Goal: Information Seeking & Learning: Learn about a topic

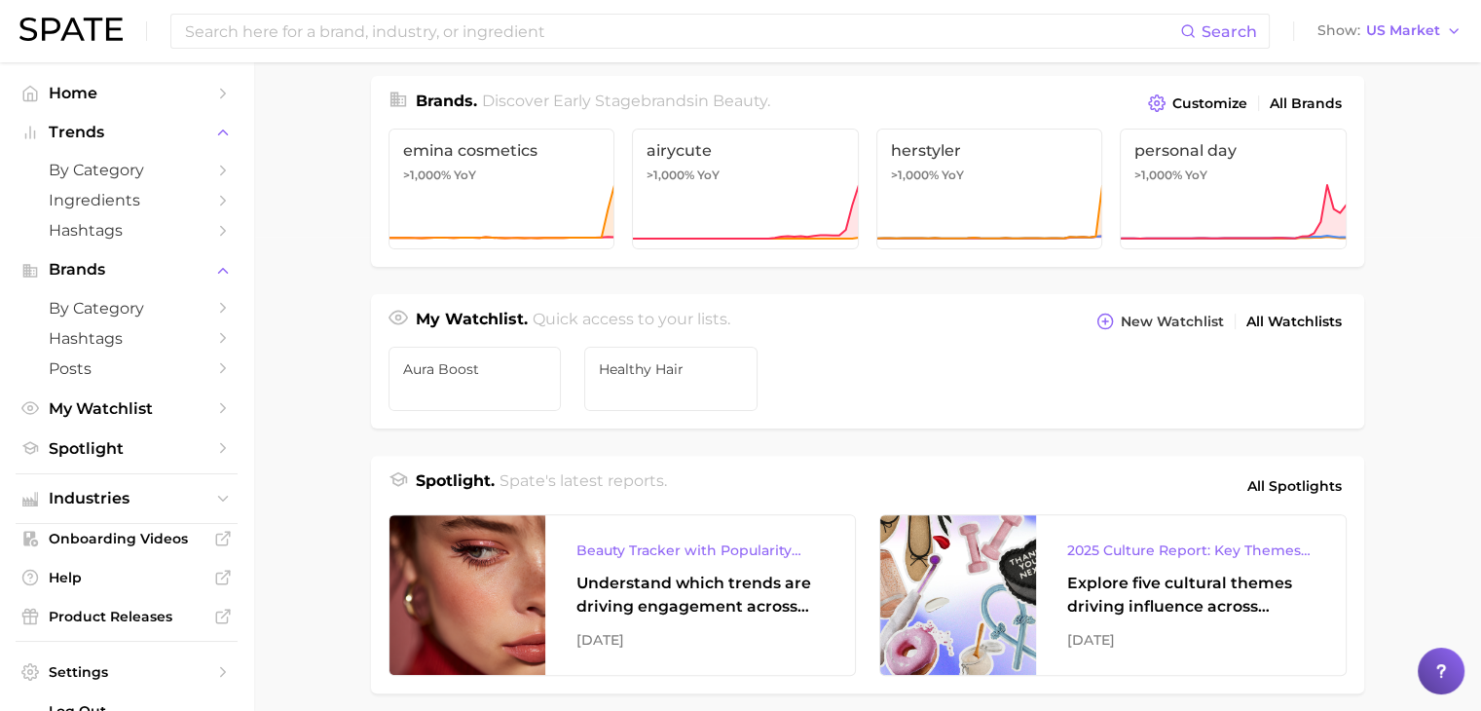
scroll to position [475, 0]
click at [942, 293] on div "My Watchlist. Quick access to your lists. New Watchlist All Watchlists" at bounding box center [867, 313] width 993 height 41
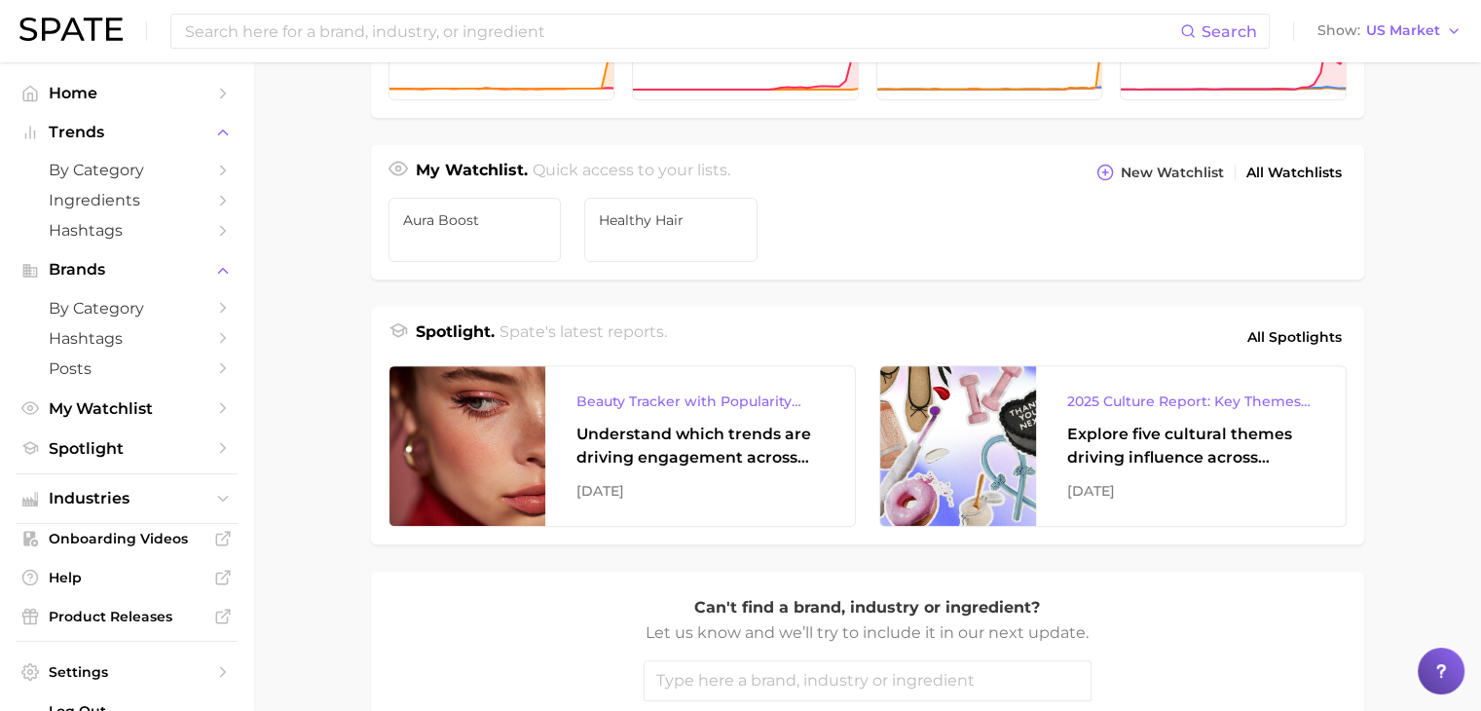
scroll to position [654, 0]
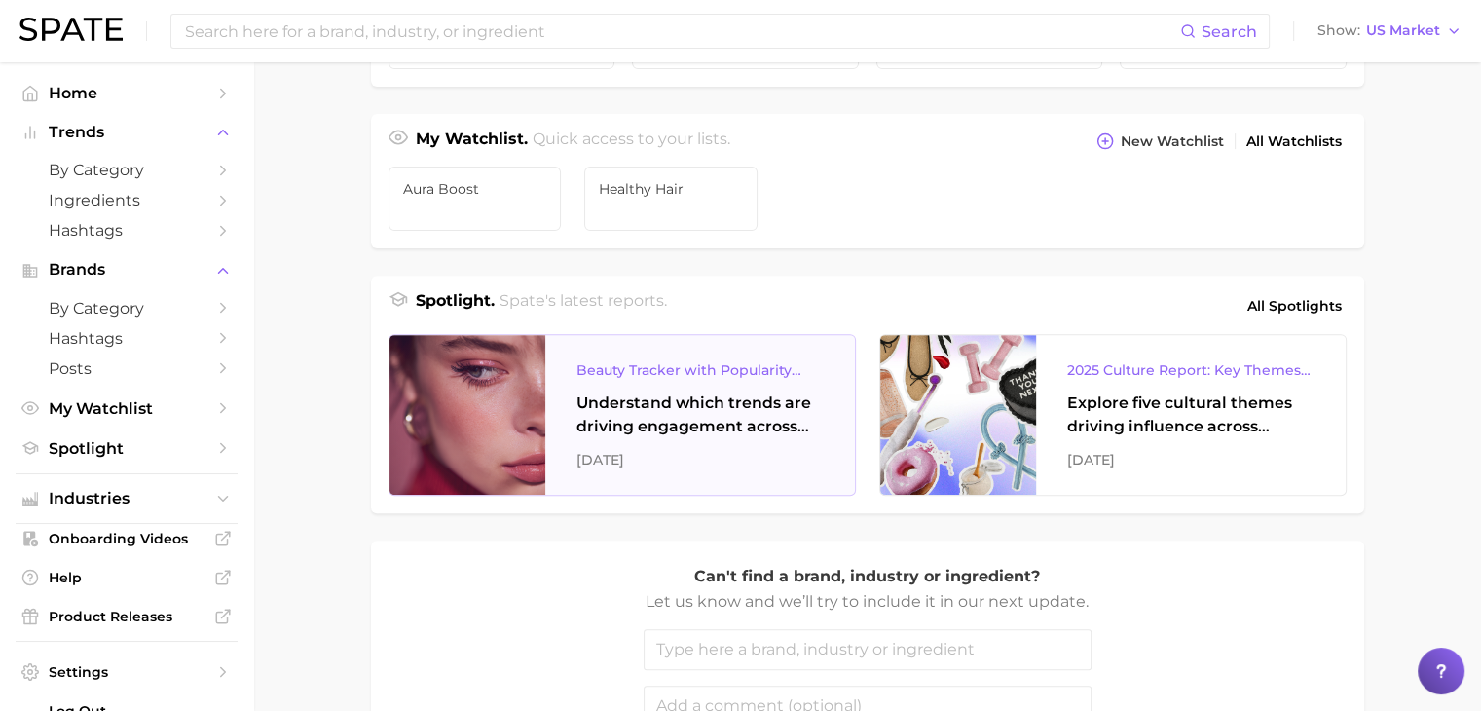
click at [727, 367] on div "Beauty Tracker with Popularity Index" at bounding box center [699, 369] width 247 height 23
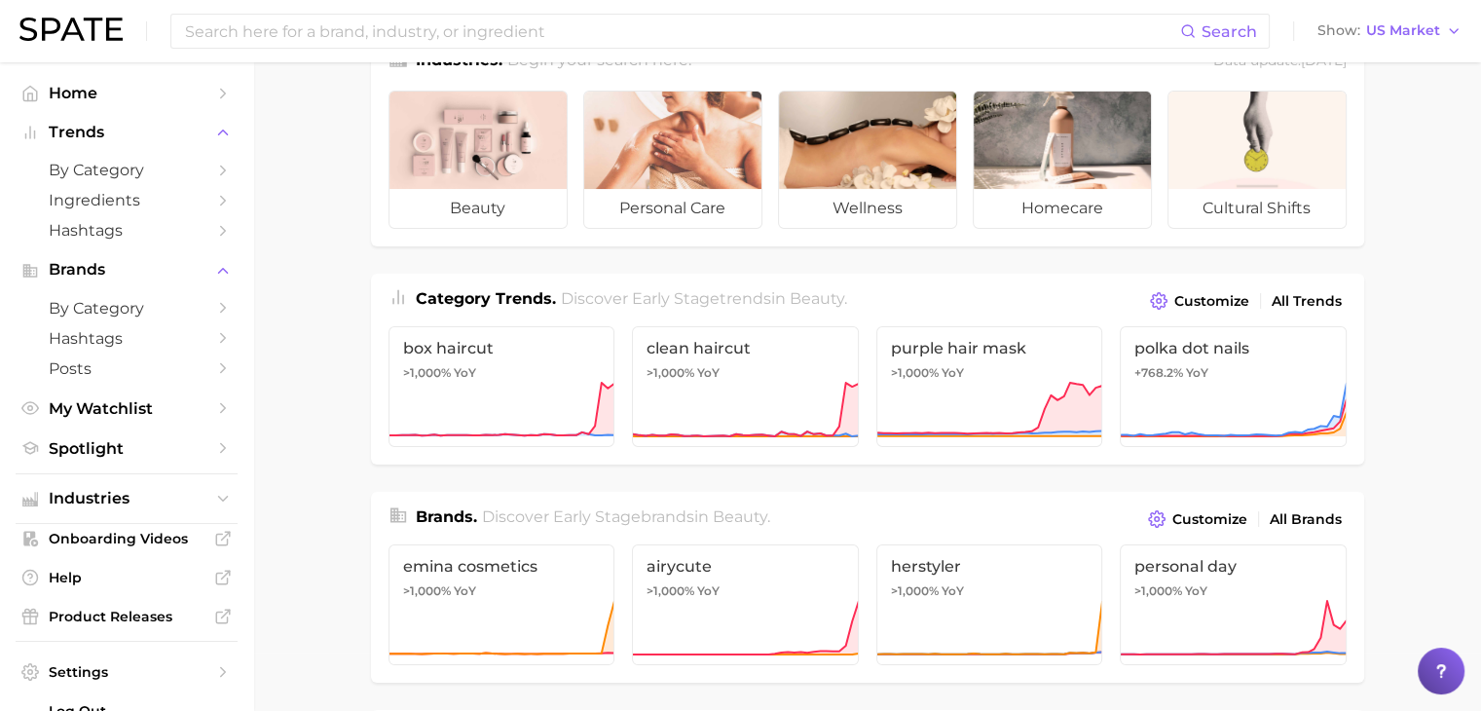
scroll to position [0, 0]
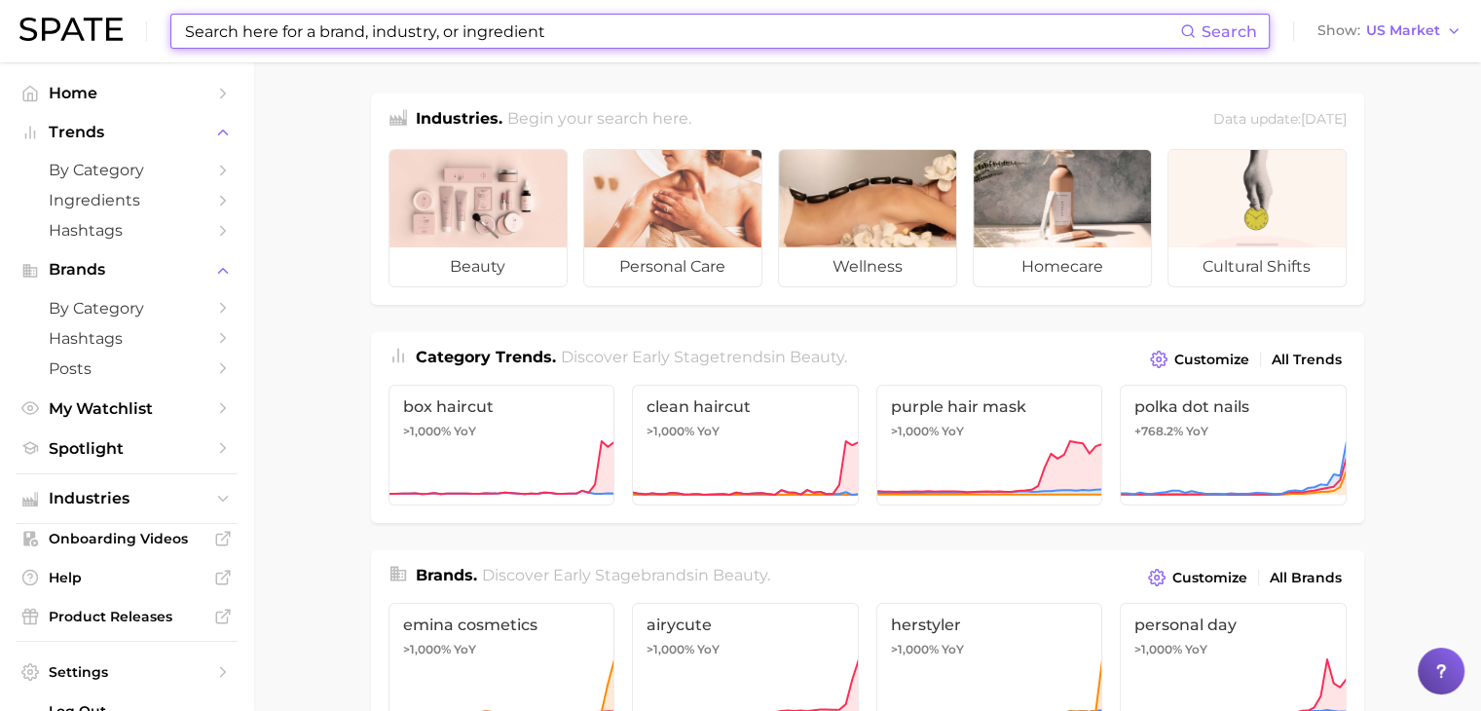
click at [496, 37] on input at bounding box center [681, 31] width 997 height 33
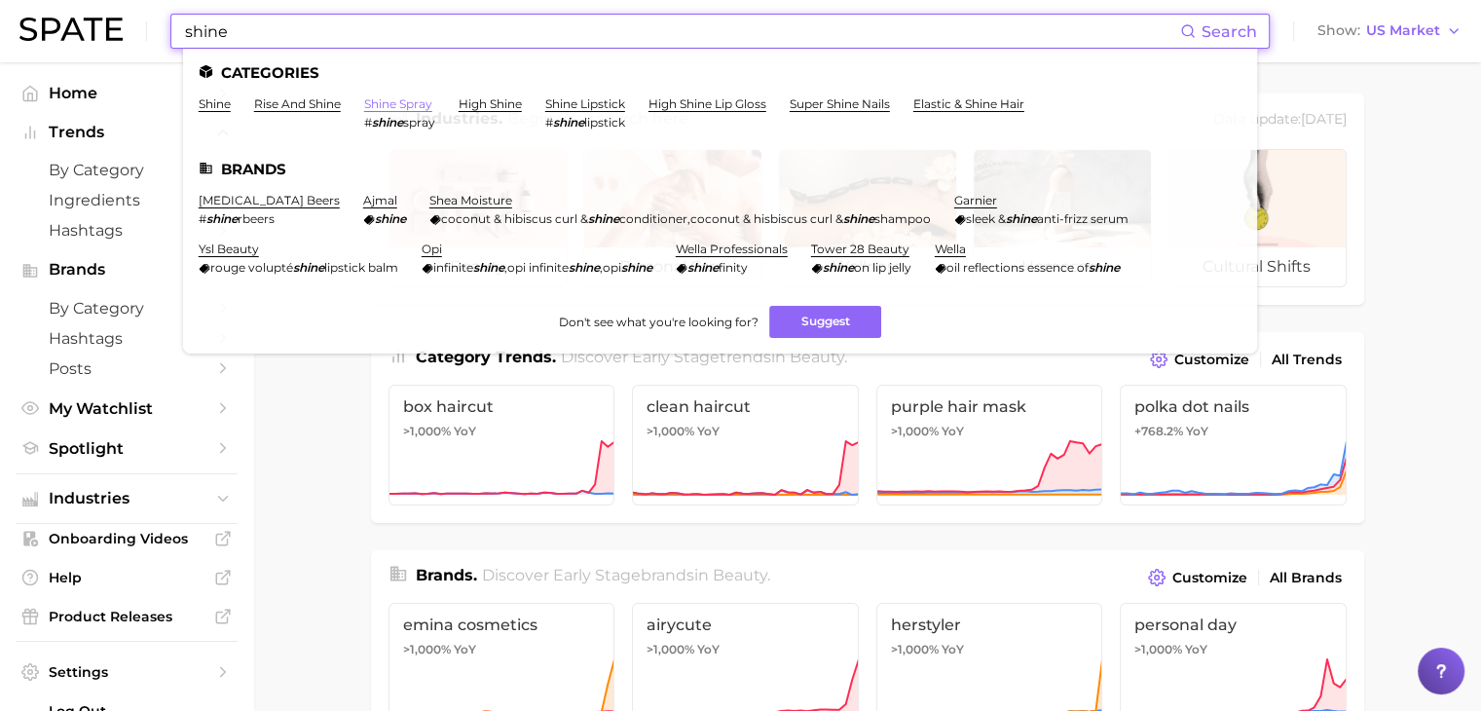
type input "shine"
click at [402, 104] on link "shine spray" at bounding box center [398, 103] width 68 height 15
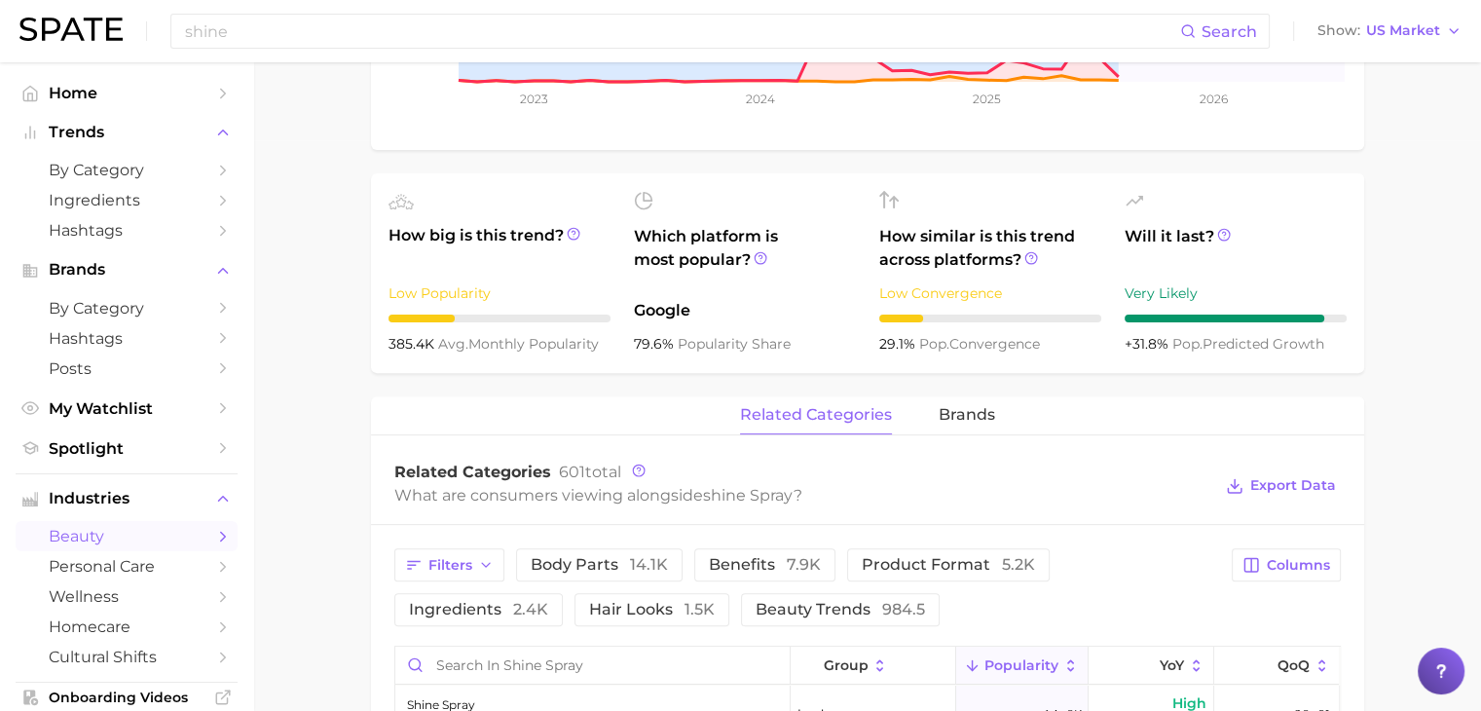
scroll to position [575, 0]
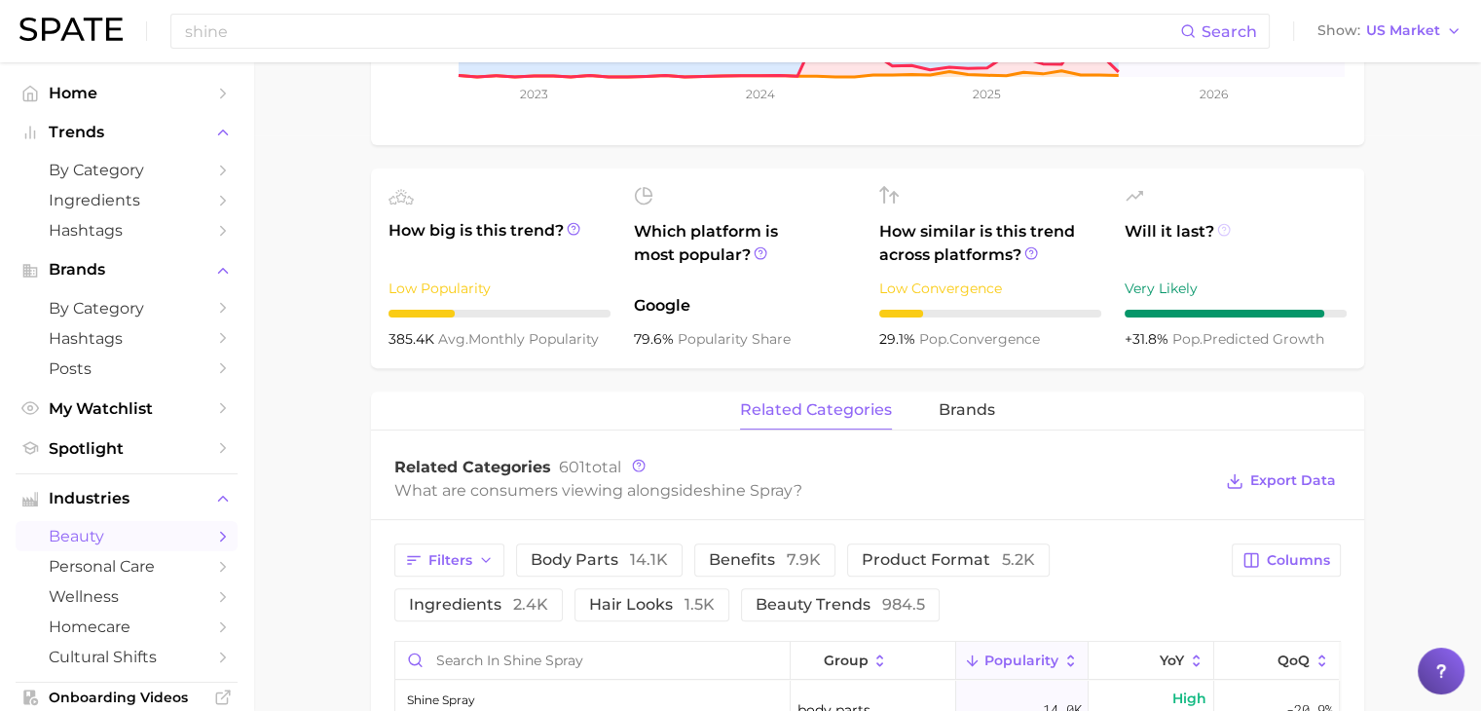
click at [1224, 227] on icon at bounding box center [1224, 230] width 14 height 14
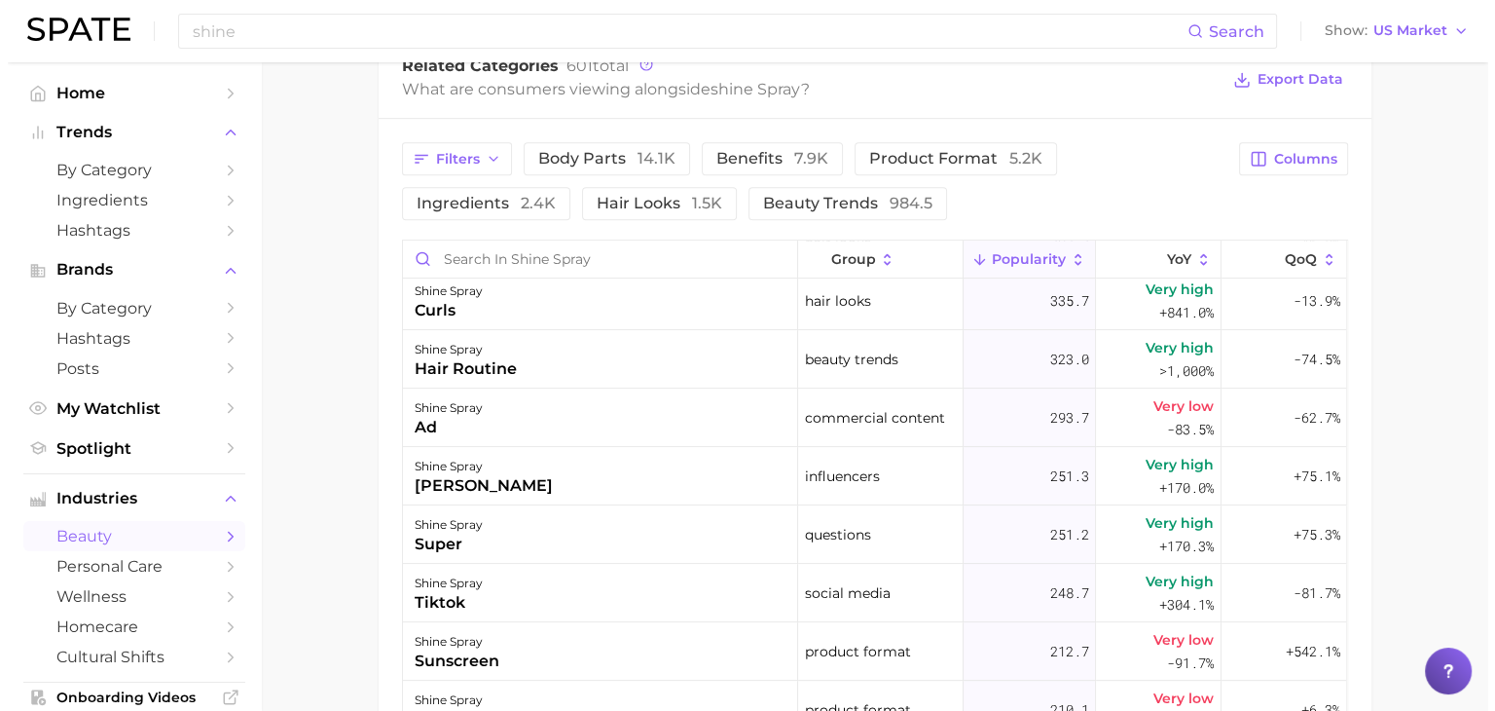
scroll to position [652, 0]
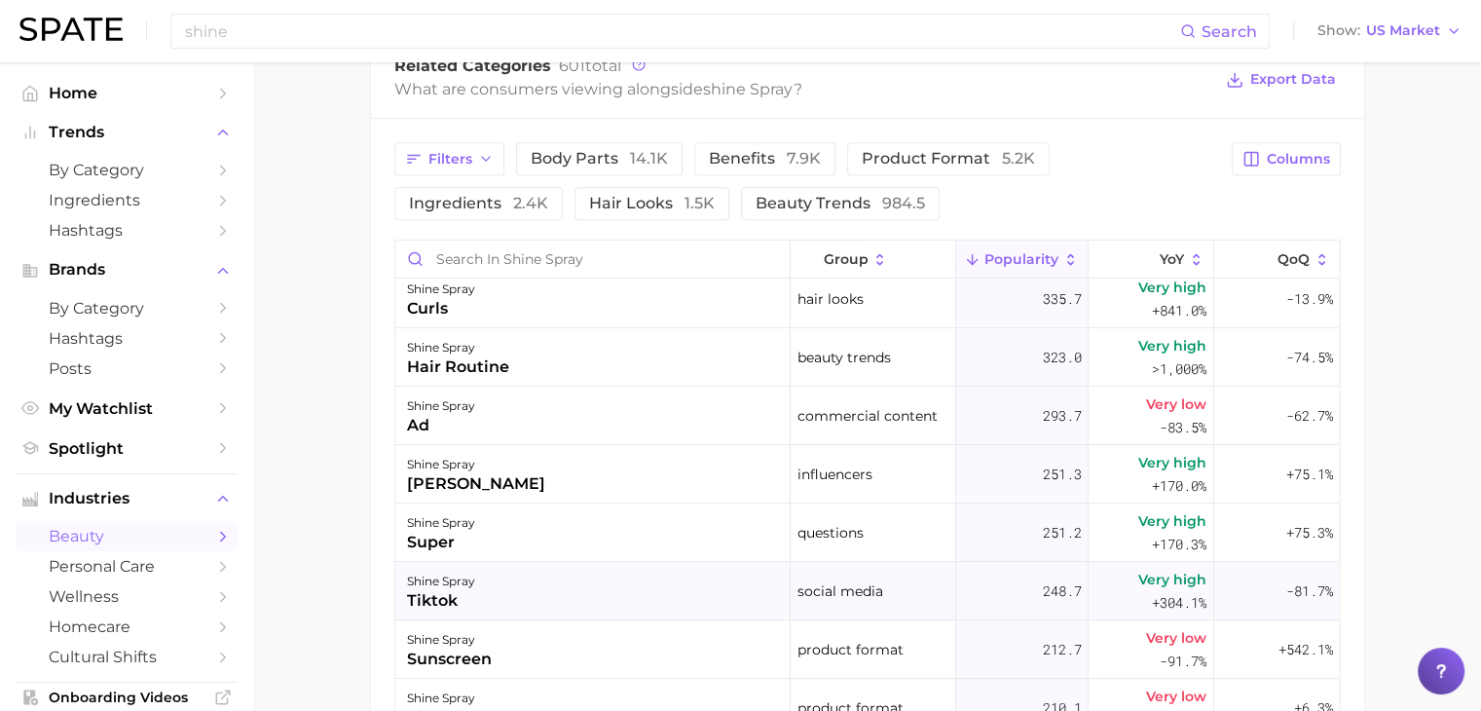
click at [958, 581] on div "248.7" at bounding box center [1022, 591] width 132 height 58
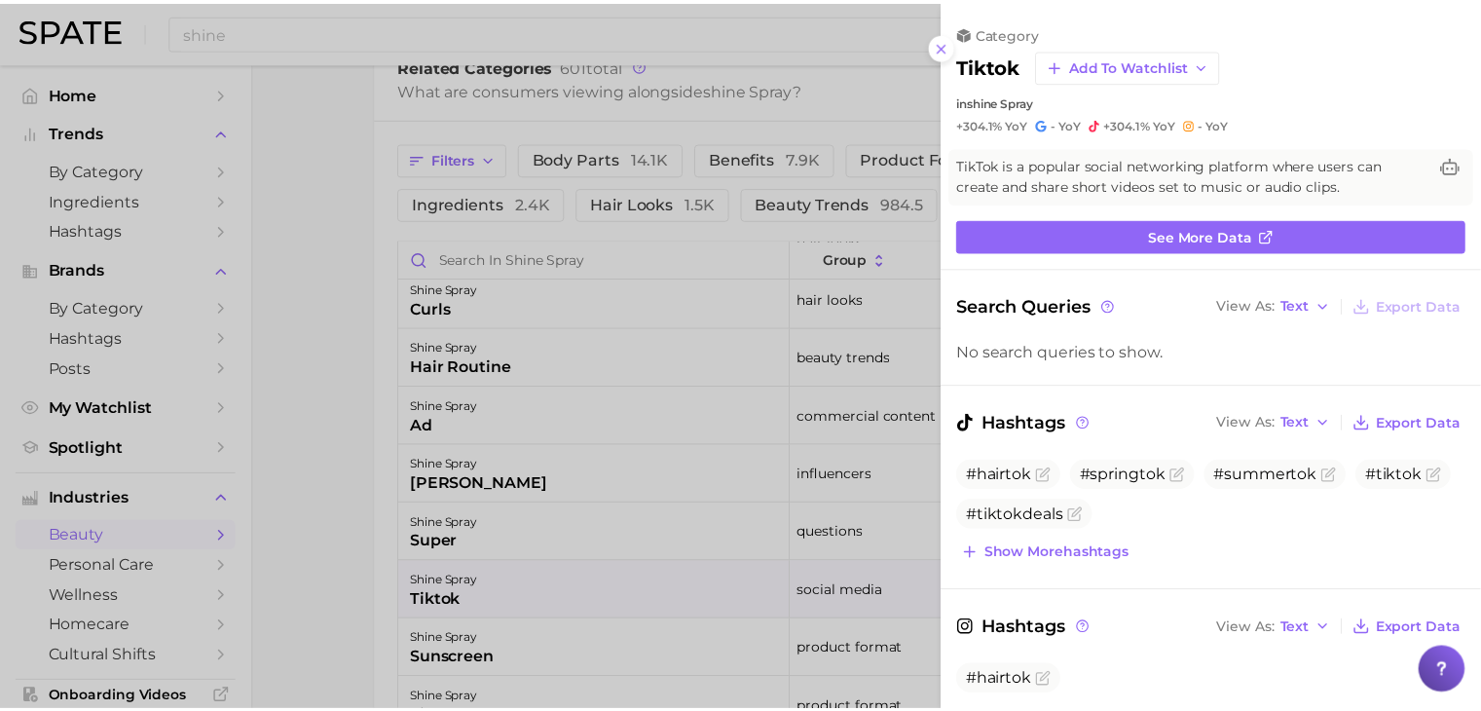
scroll to position [0, 0]
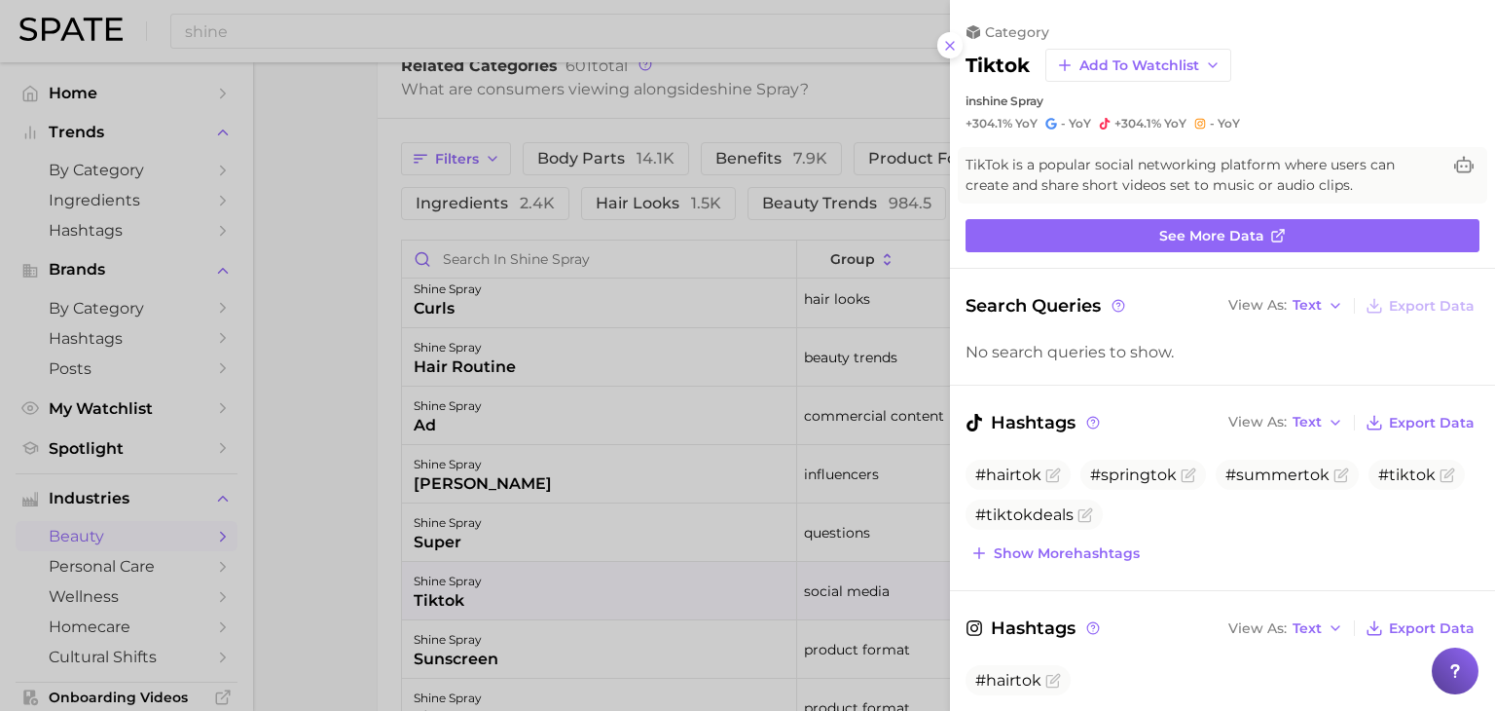
click at [475, 521] on div at bounding box center [747, 355] width 1495 height 711
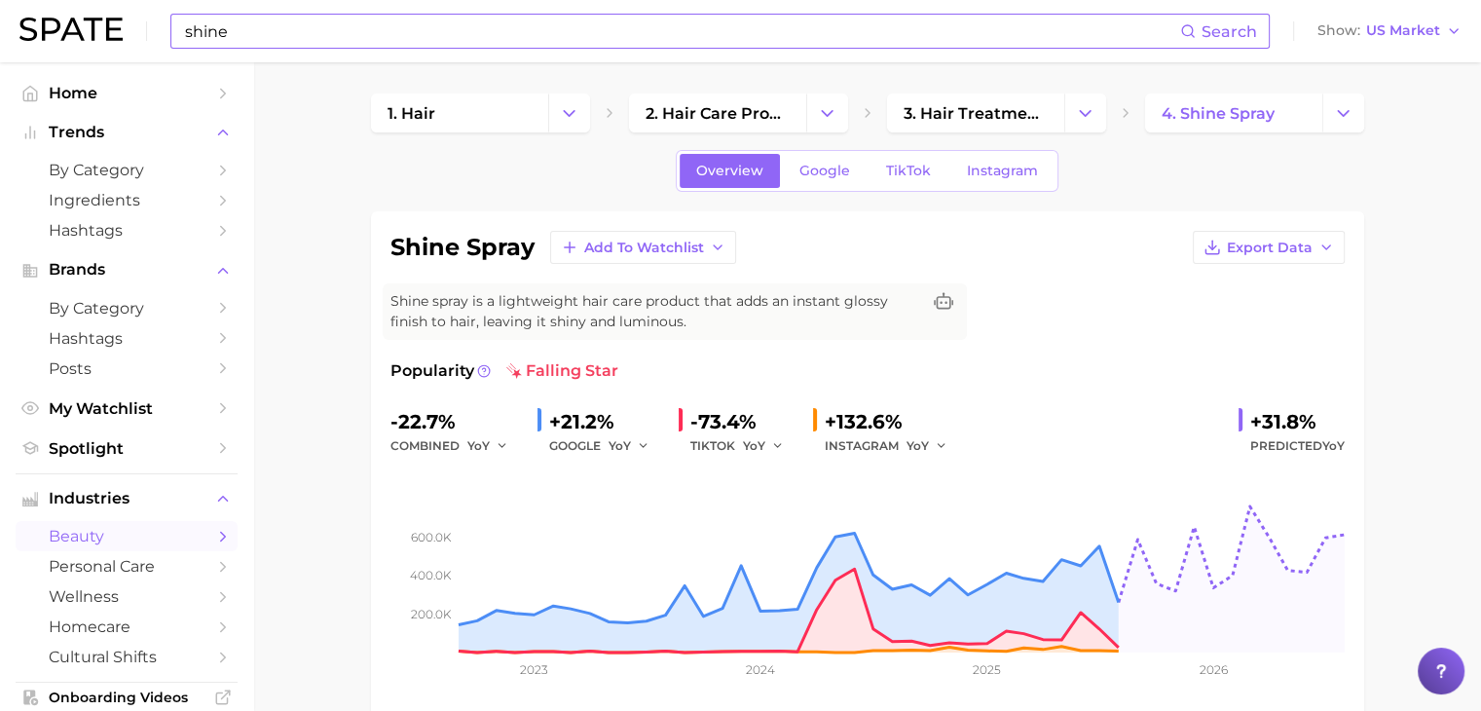
click at [275, 35] on input "shine" at bounding box center [681, 31] width 997 height 33
type input "s"
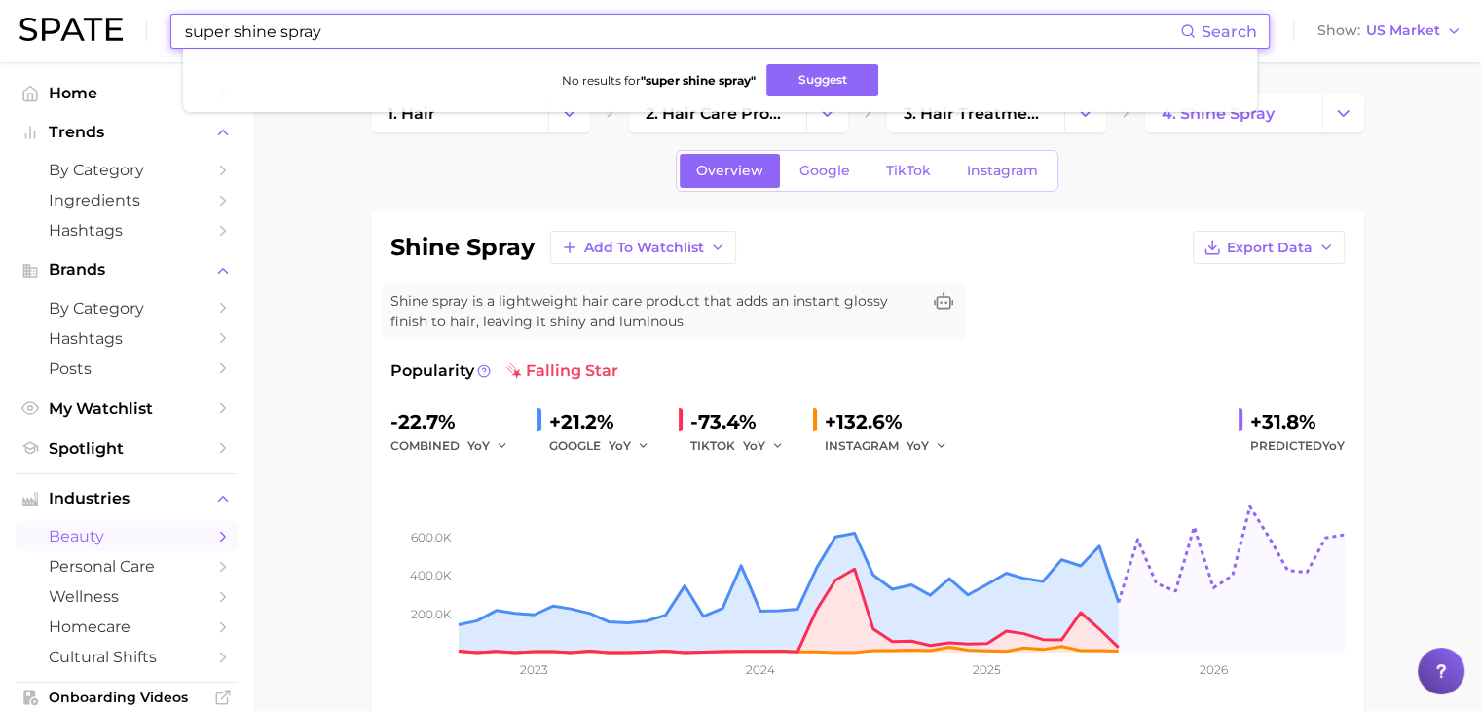
click at [234, 32] on input "super shine spray" at bounding box center [681, 31] width 997 height 33
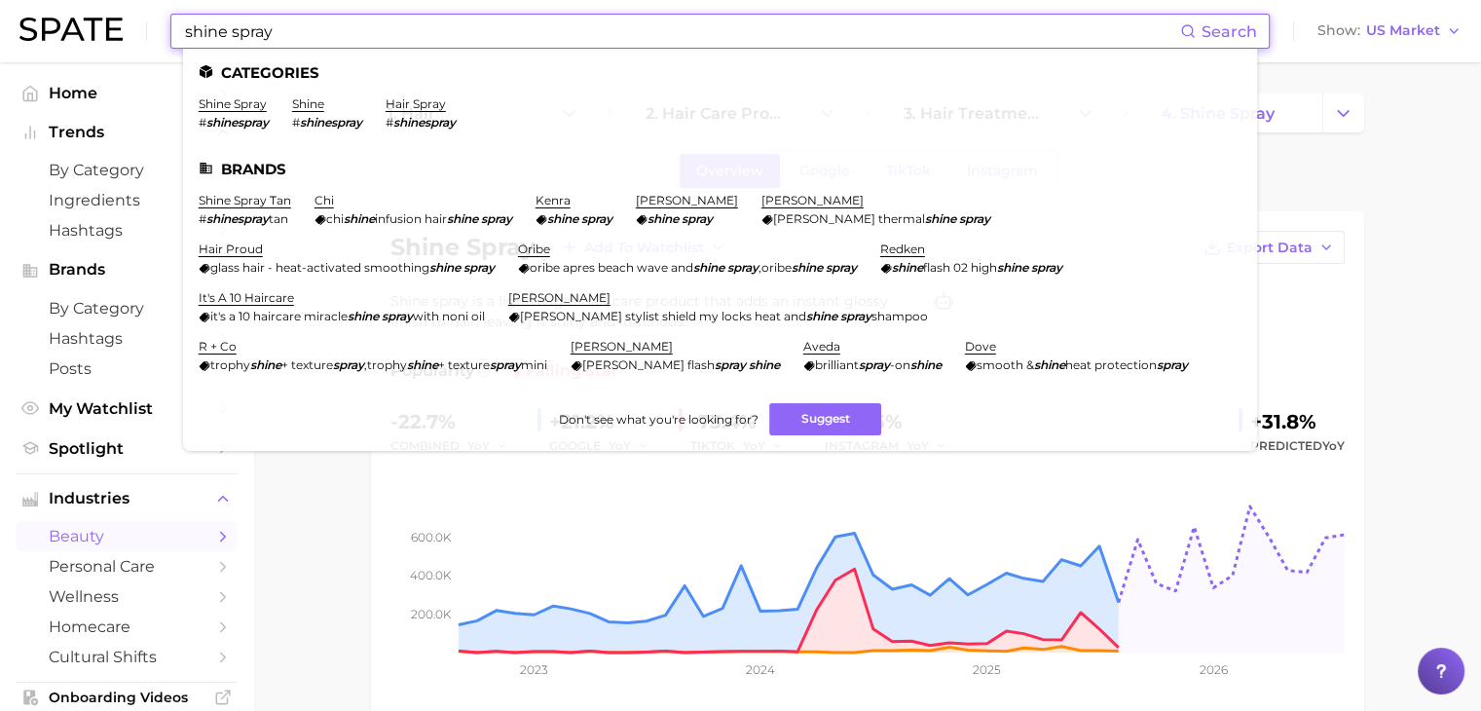
scroll to position [210, 0]
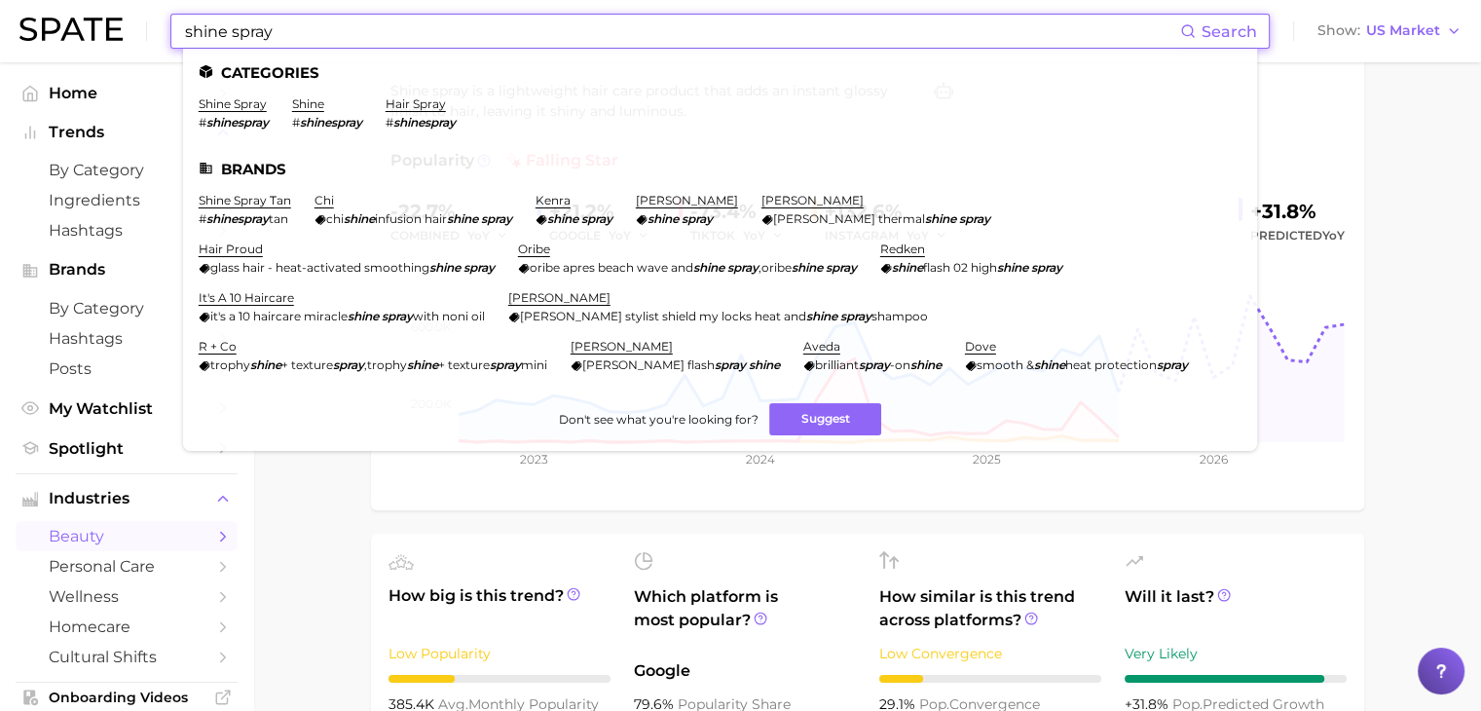
type input "shine spray"
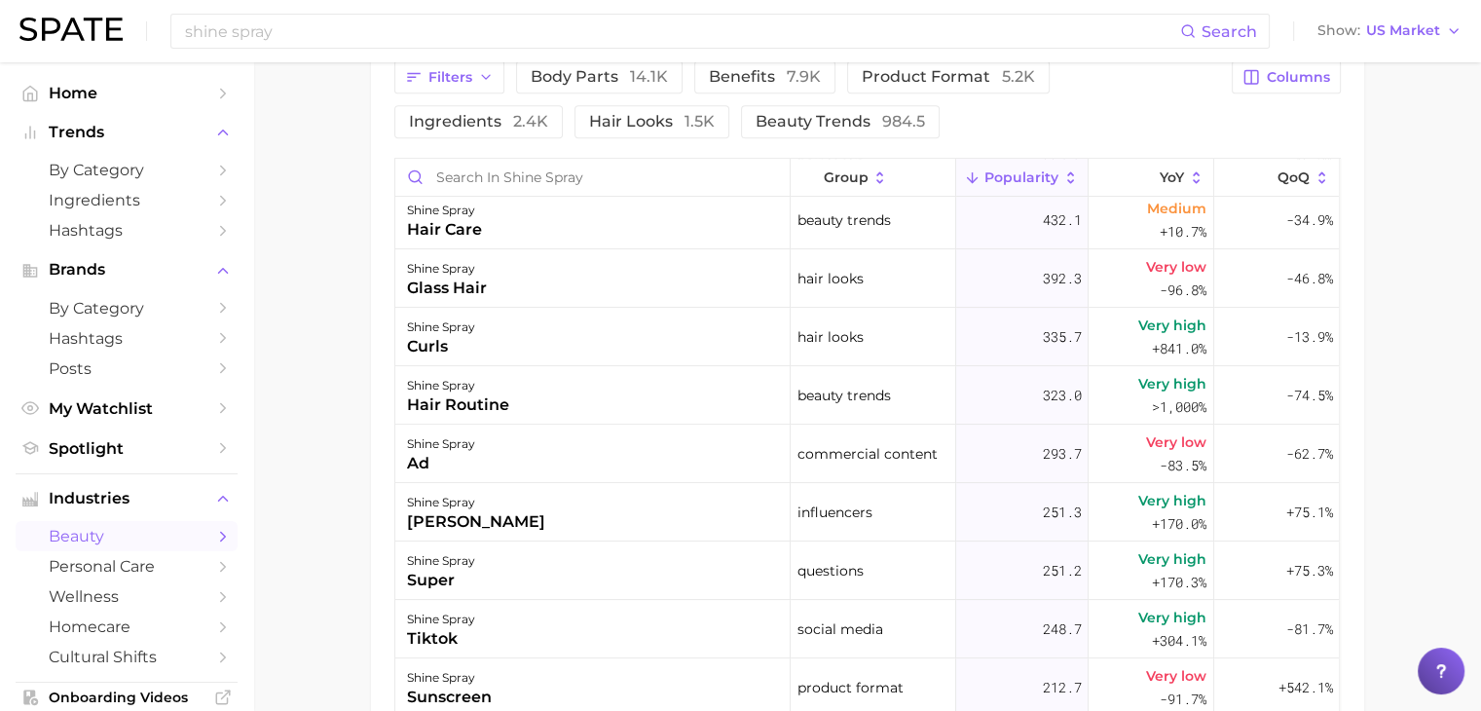
scroll to position [533, 0]
click at [444, 576] on div "super" at bounding box center [441, 580] width 68 height 23
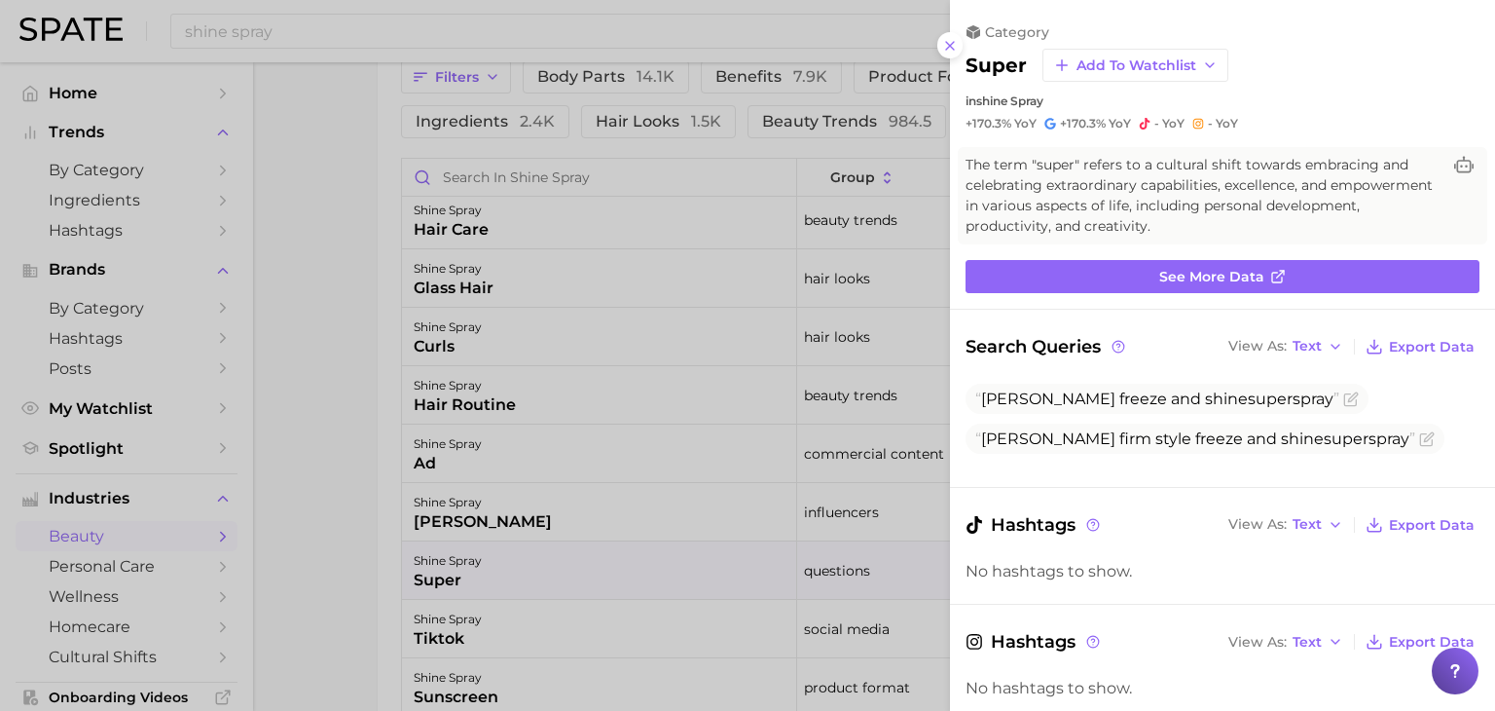
click at [351, 547] on div at bounding box center [747, 355] width 1495 height 711
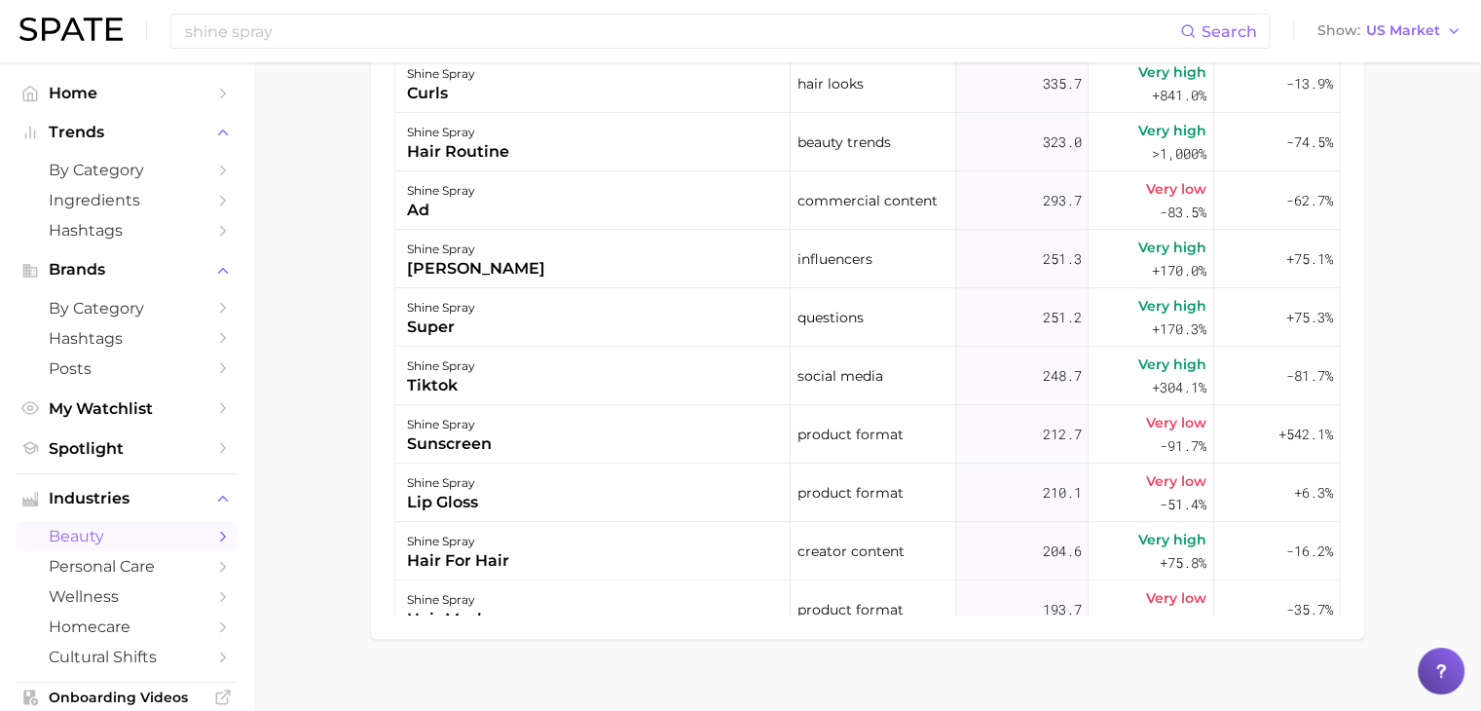
scroll to position [1312, 0]
click at [429, 551] on div "hair for hair" at bounding box center [458, 559] width 102 height 23
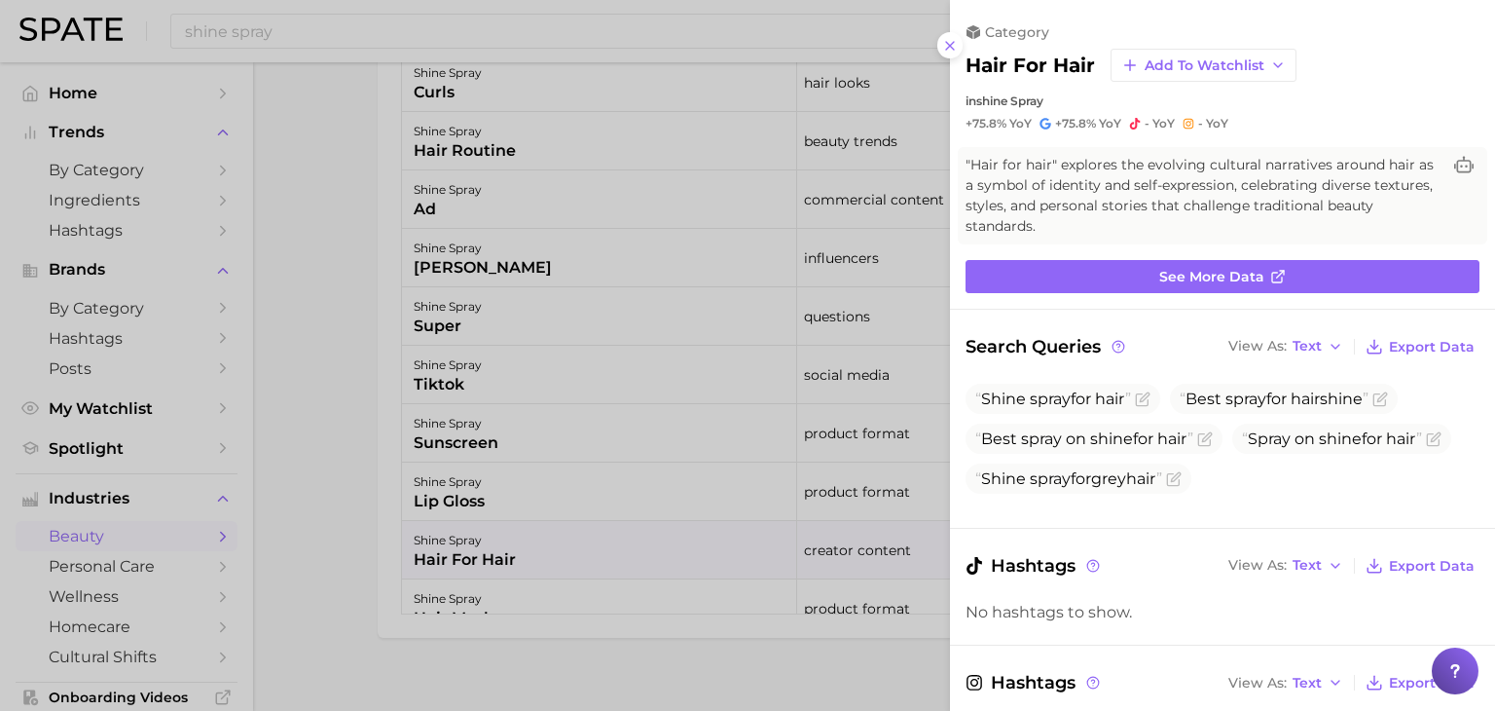
click at [332, 505] on div at bounding box center [747, 355] width 1495 height 711
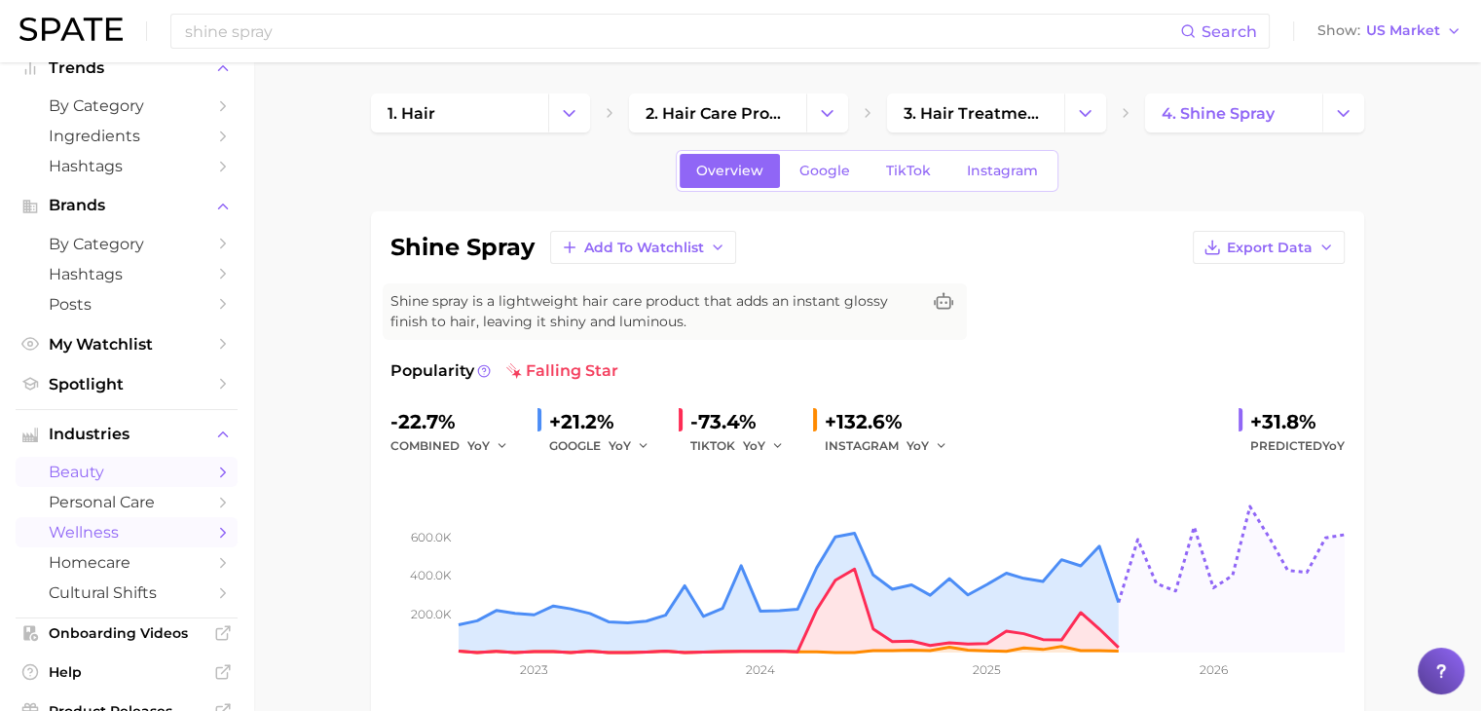
scroll to position [65, 0]
click at [192, 474] on link "beauty" at bounding box center [127, 471] width 222 height 30
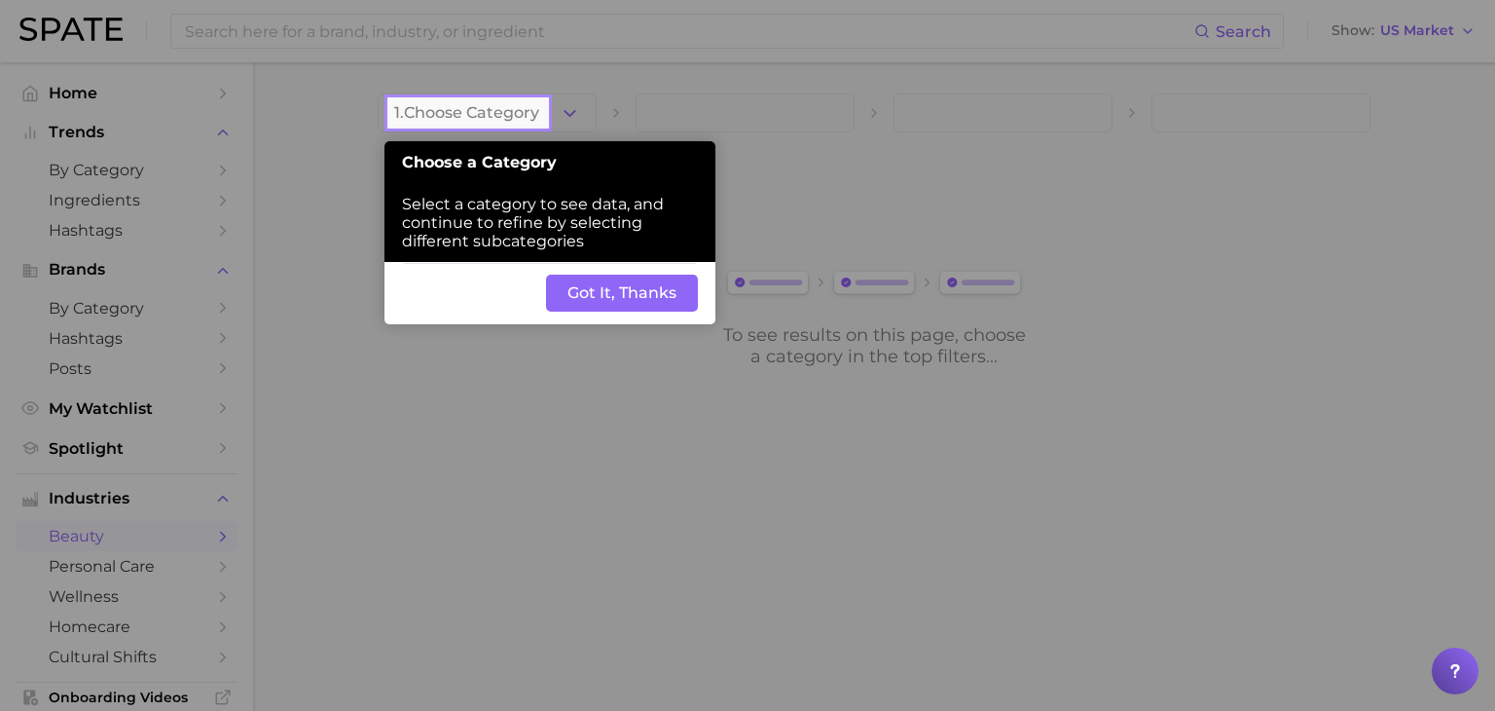
click at [615, 303] on button "Got It, Thanks" at bounding box center [622, 293] width 152 height 37
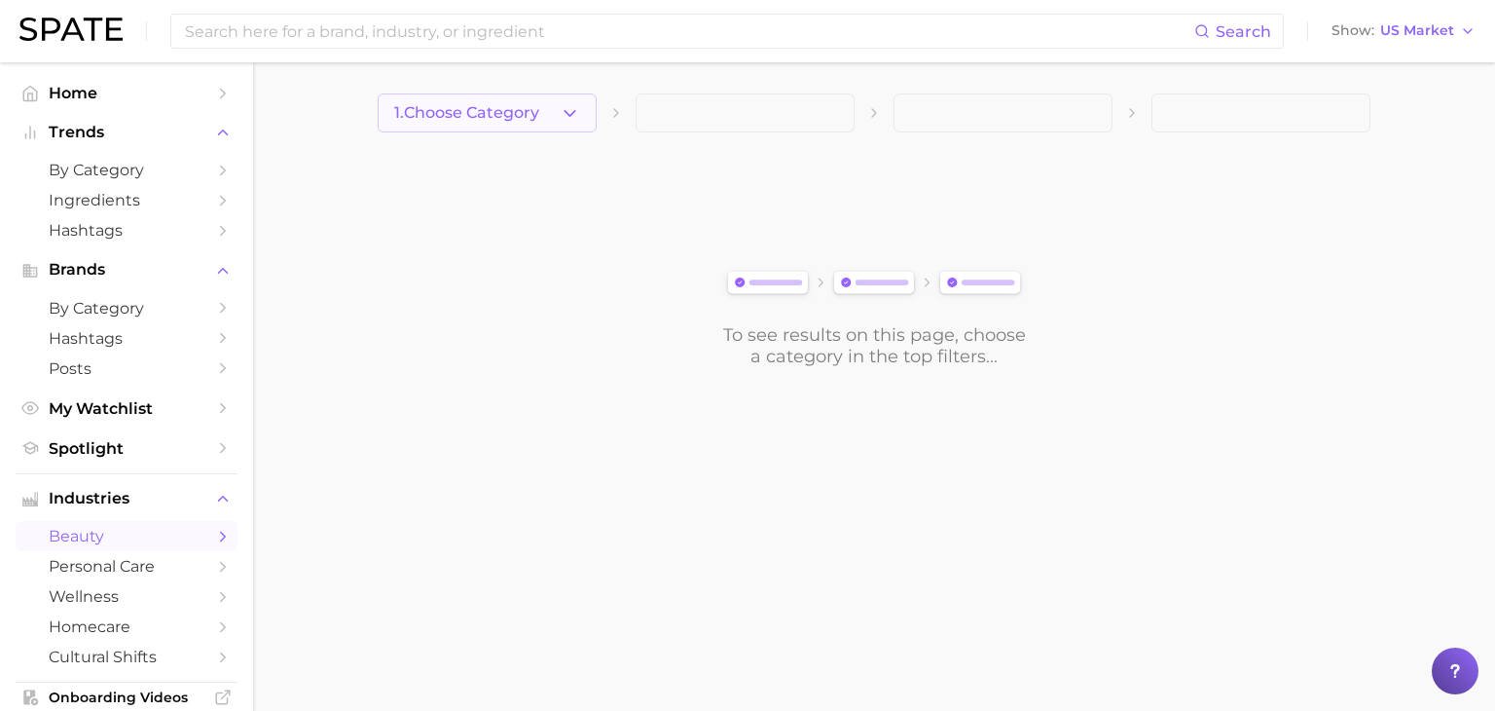
click at [578, 114] on icon "button" at bounding box center [570, 113] width 20 height 20
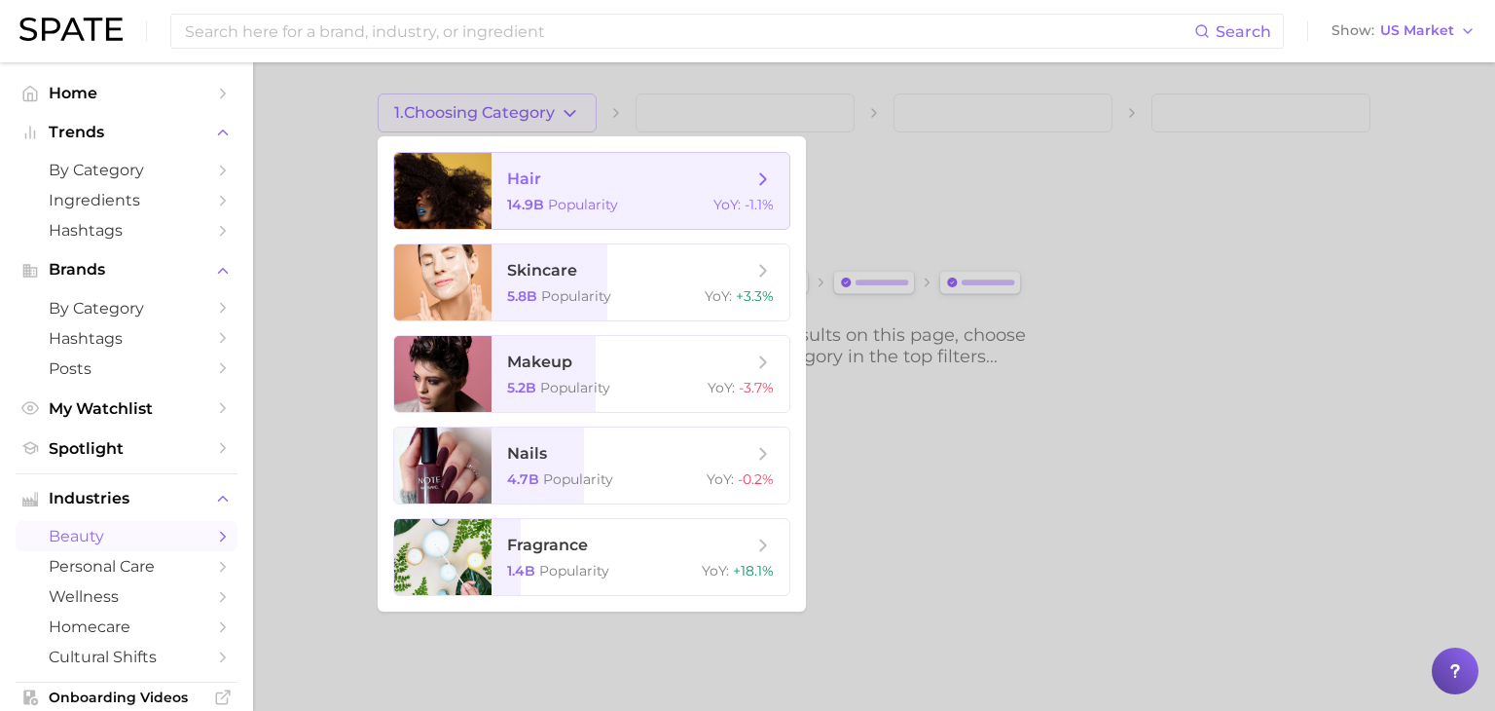
click at [583, 183] on span "hair" at bounding box center [629, 178] width 245 height 21
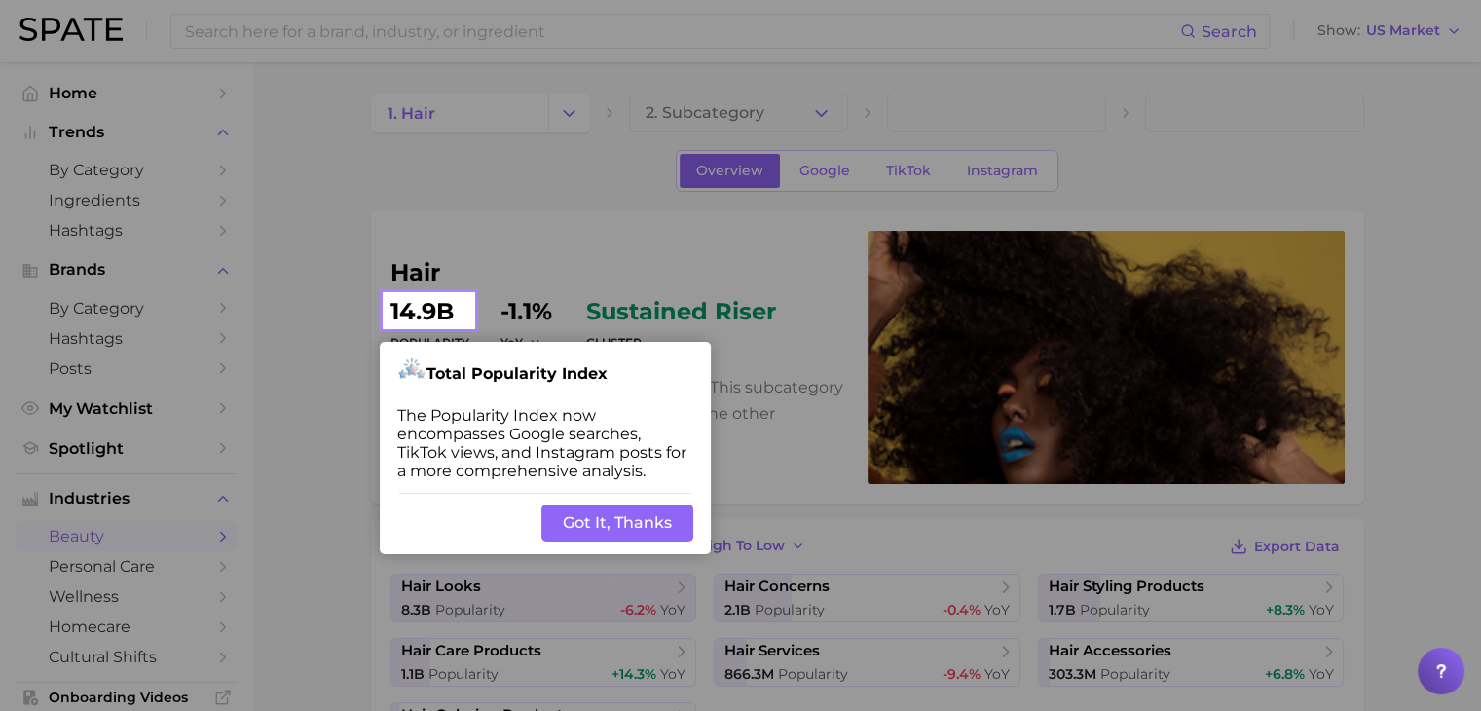
click at [600, 518] on button "Got It, Thanks" at bounding box center [617, 522] width 152 height 37
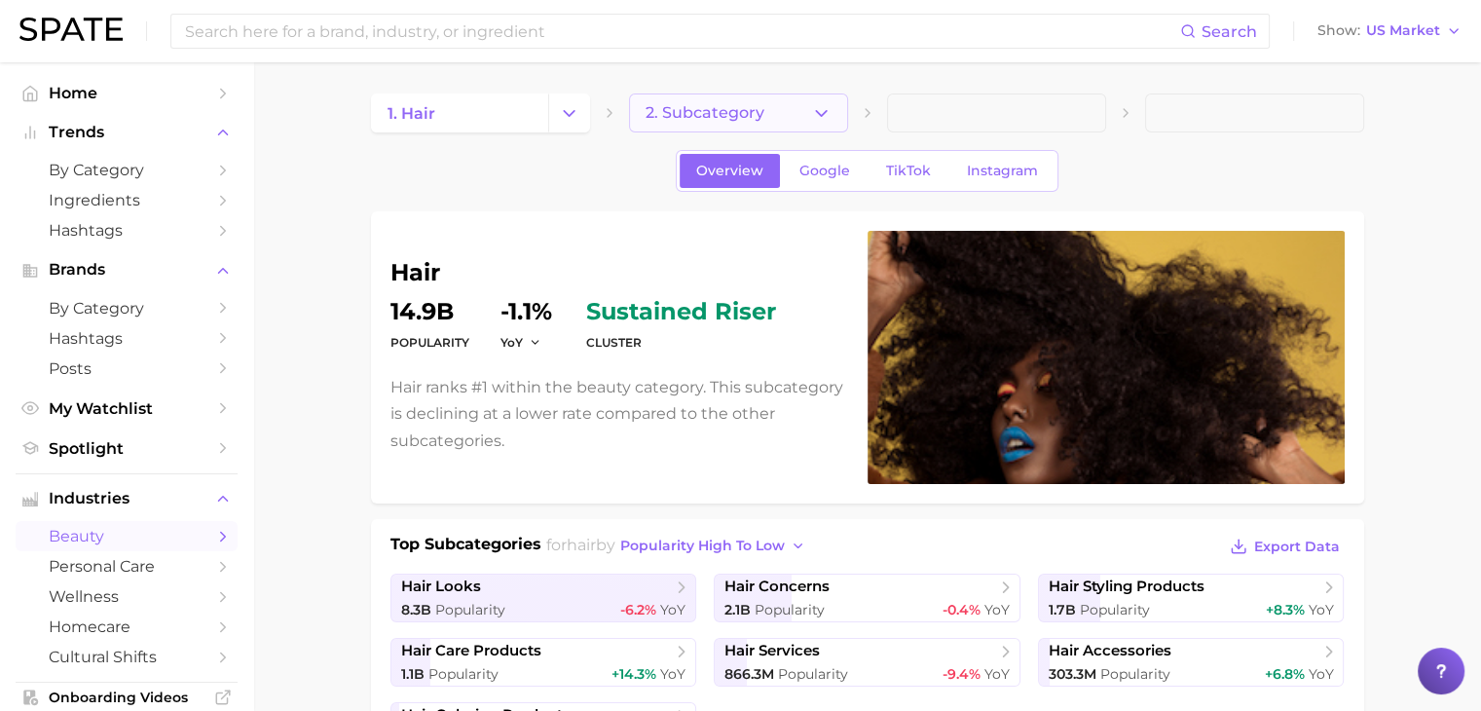
click at [816, 107] on icon "button" at bounding box center [821, 113] width 20 height 20
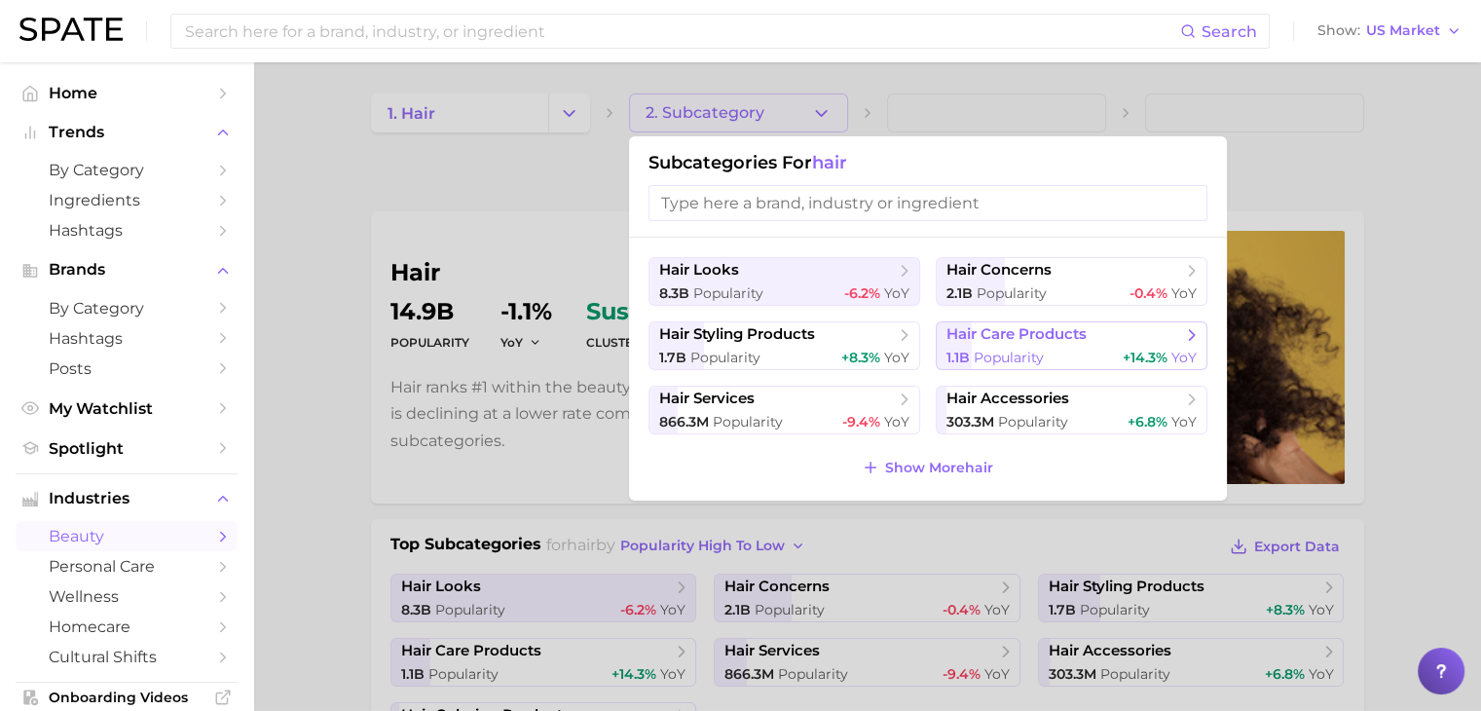
click at [976, 336] on span "hair care products" at bounding box center [1016, 334] width 140 height 18
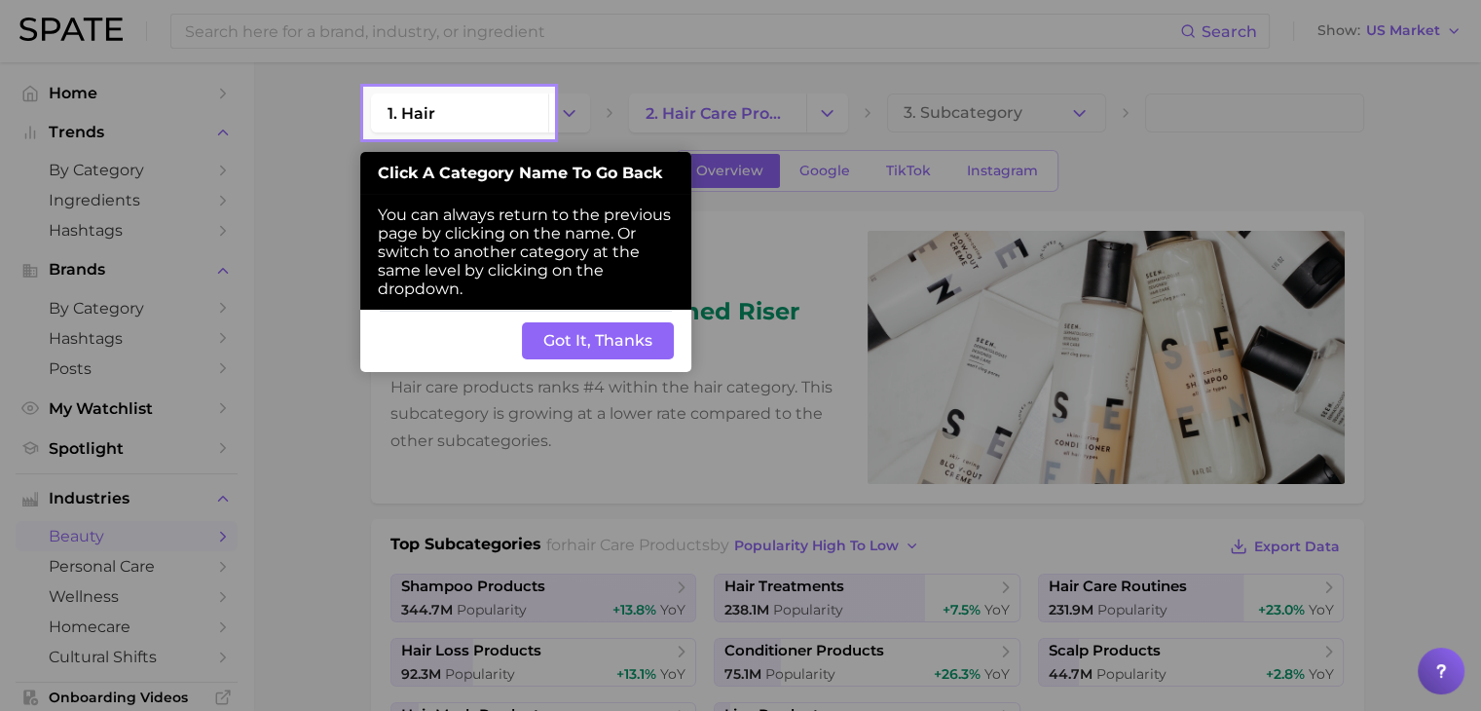
click at [639, 344] on button "Got It, Thanks" at bounding box center [598, 340] width 152 height 37
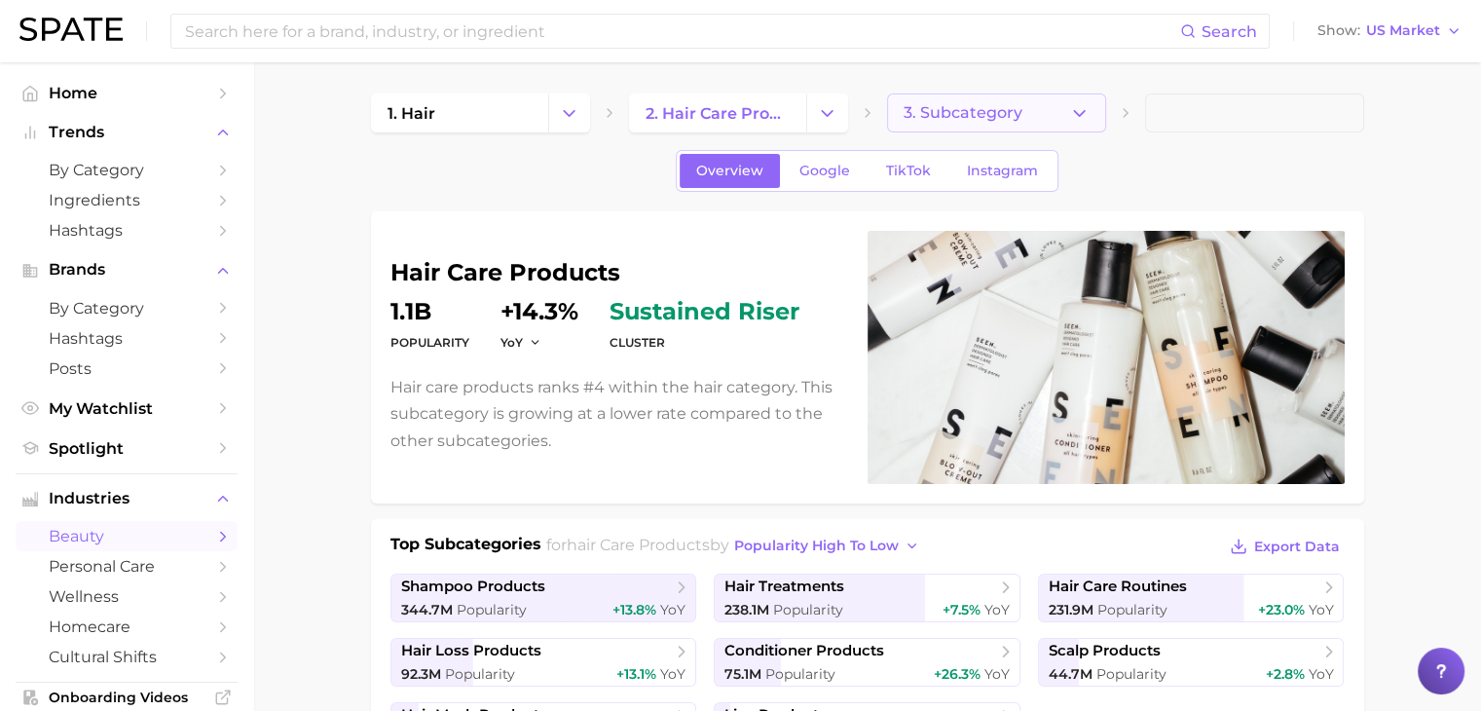
click at [1054, 113] on button "3. Subcategory" at bounding box center [996, 112] width 219 height 39
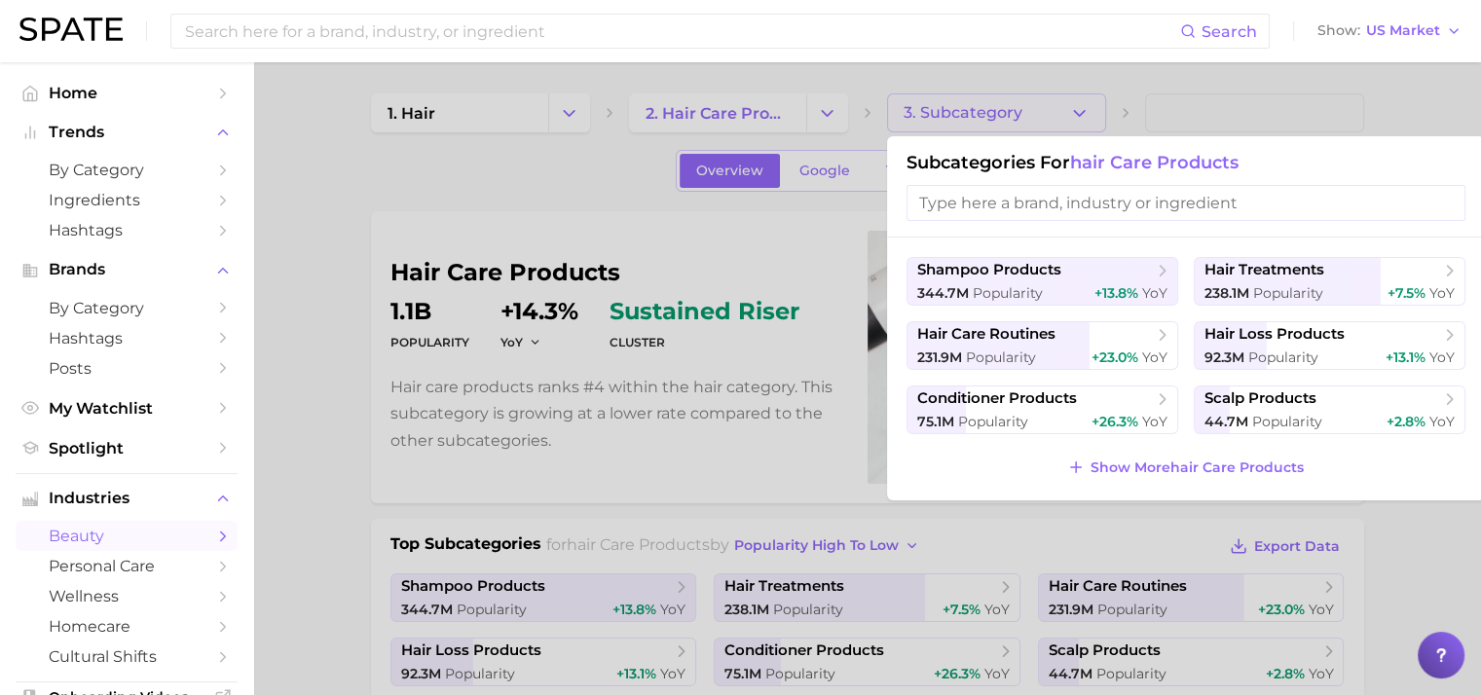
click at [1193, 110] on div at bounding box center [740, 347] width 1481 height 695
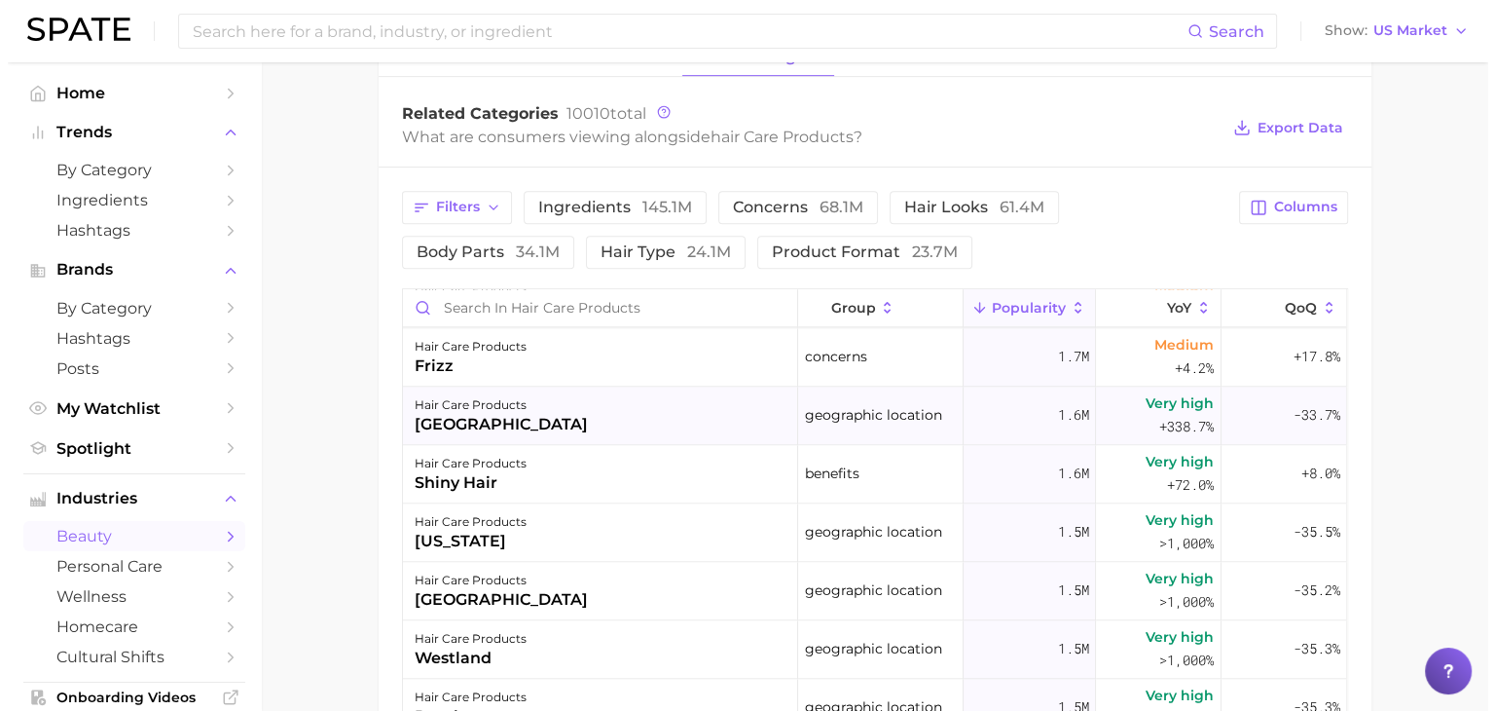
scroll to position [2508, 0]
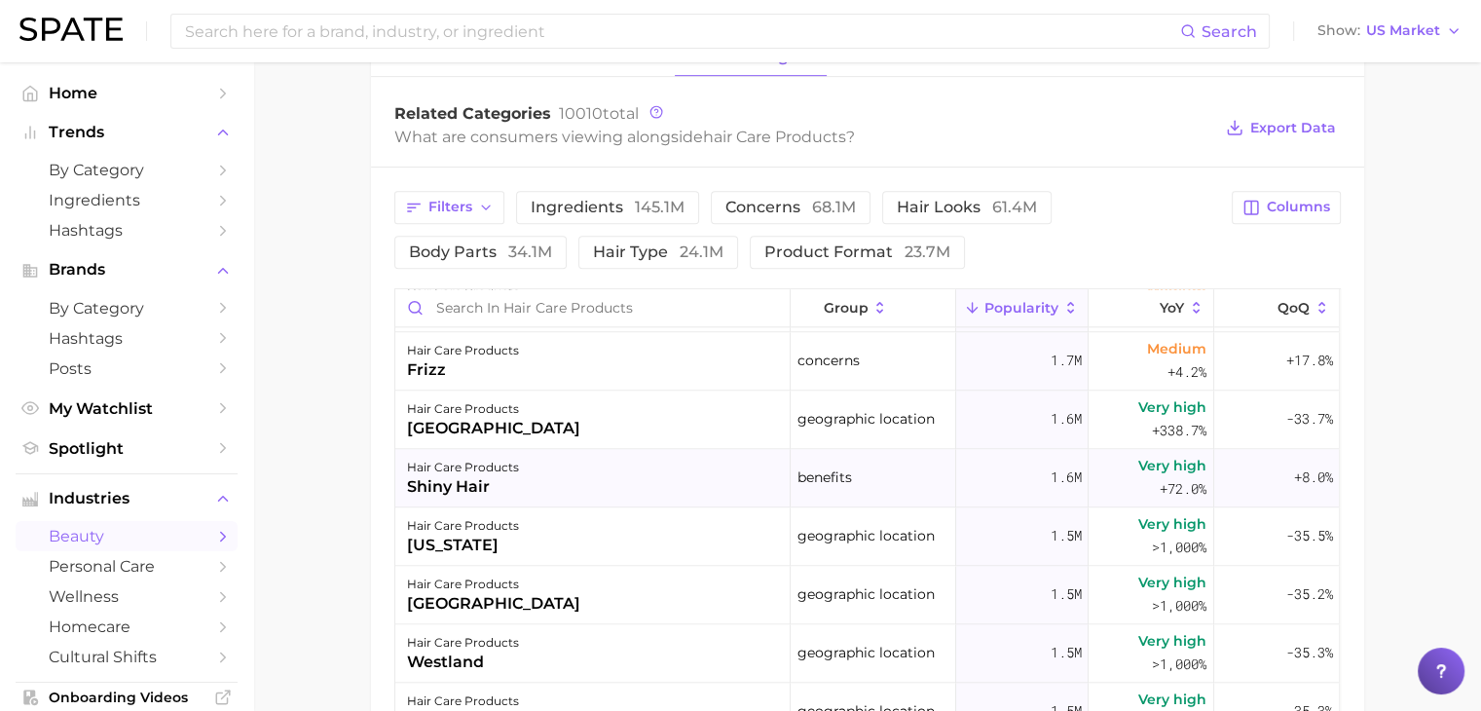
click at [805, 475] on span "benefits" at bounding box center [824, 476] width 55 height 23
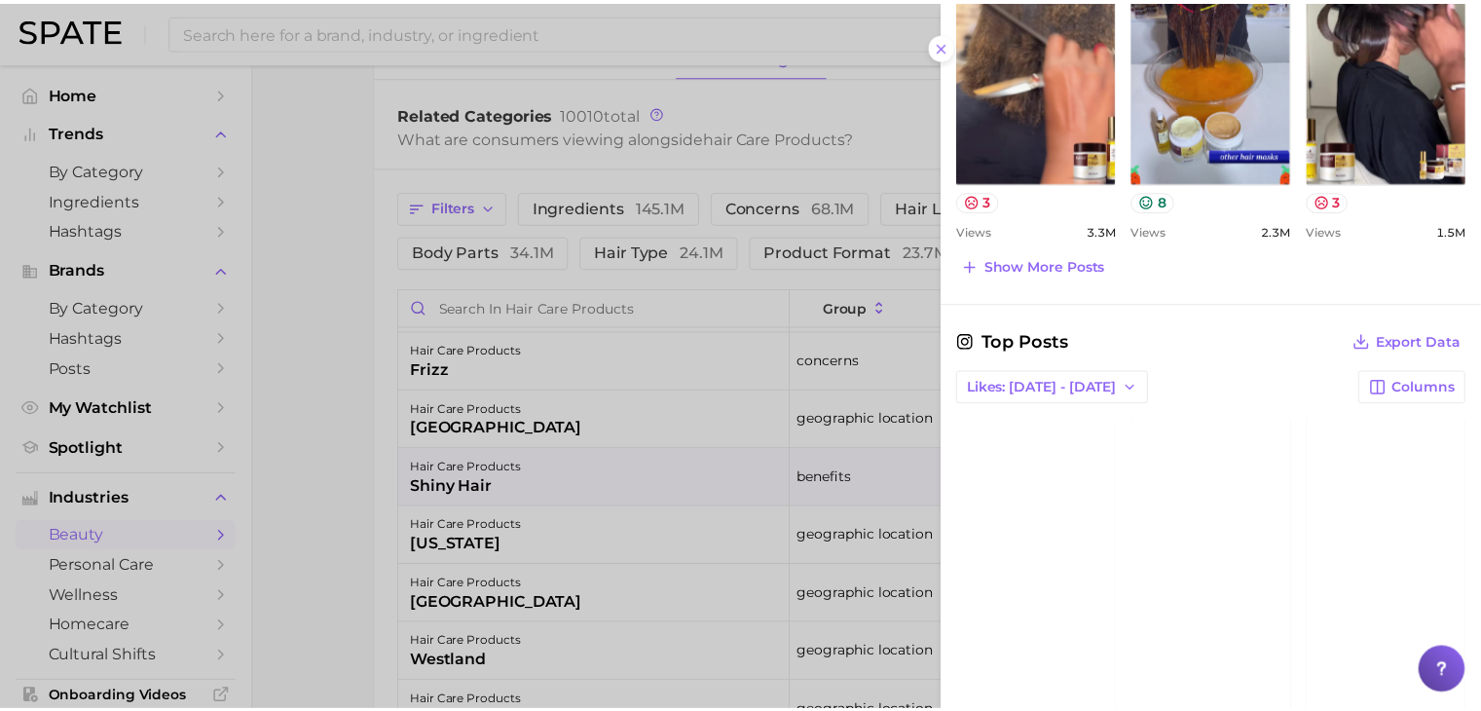
scroll to position [1268, 0]
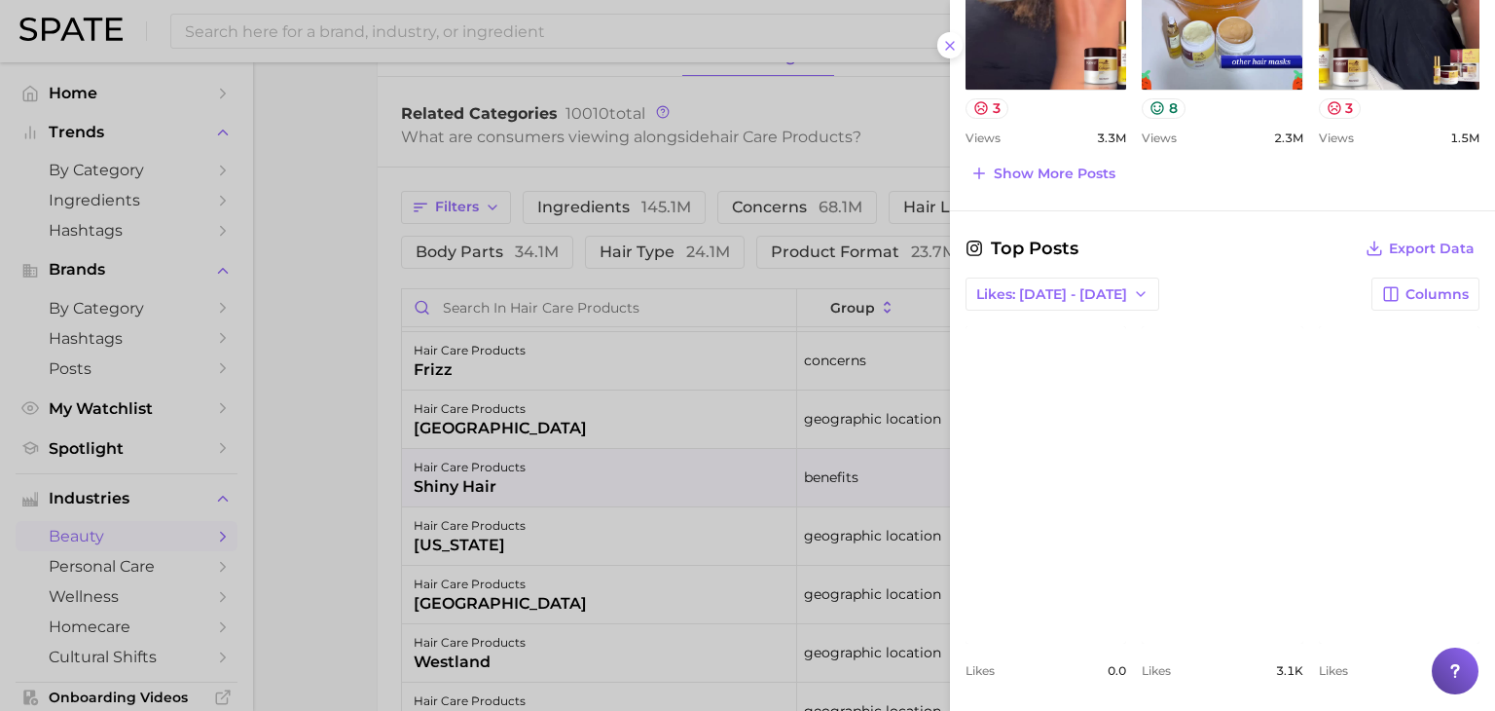
click at [637, 468] on div at bounding box center [747, 355] width 1495 height 711
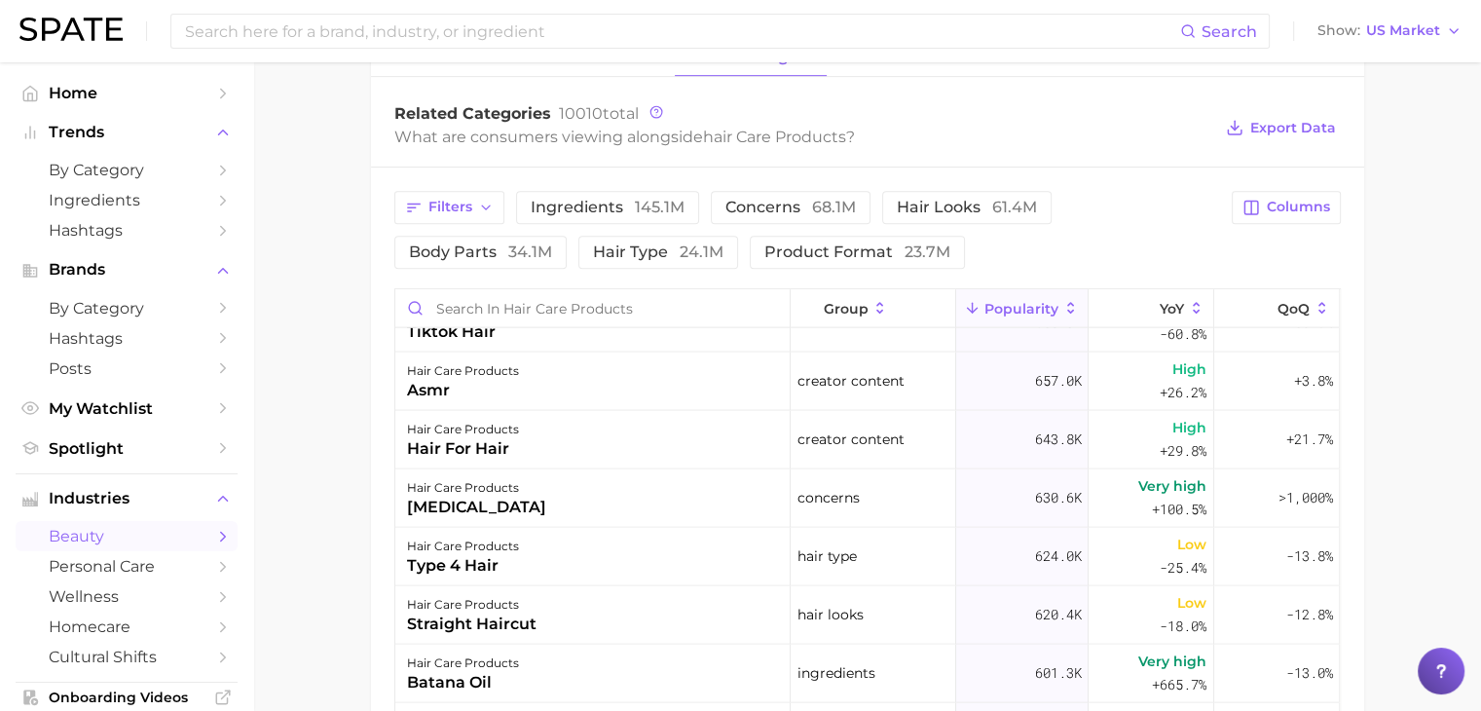
scroll to position [4707, 0]
click at [125, 176] on span "by Category" at bounding box center [127, 170] width 156 height 18
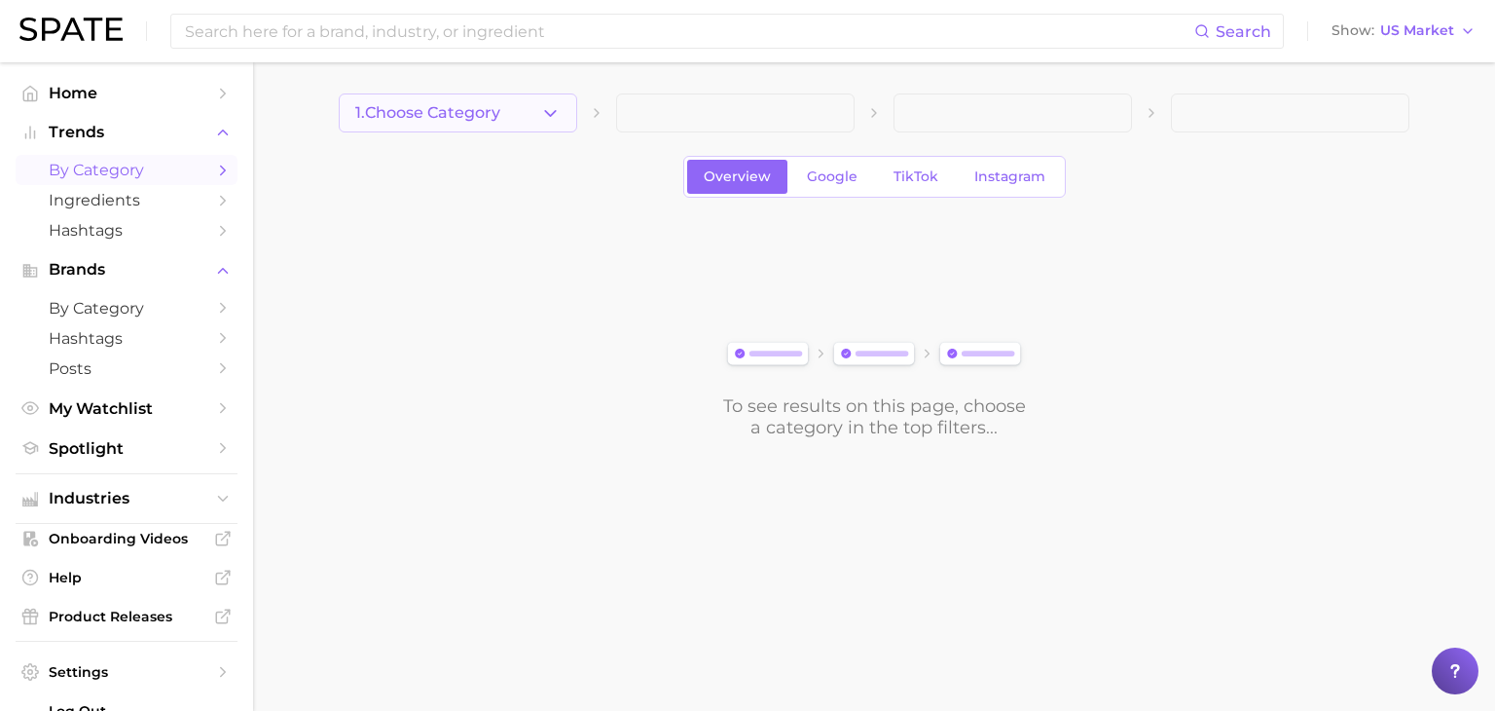
click at [550, 117] on icon "button" at bounding box center [550, 113] width 20 height 20
